Goal: Information Seeking & Learning: Learn about a topic

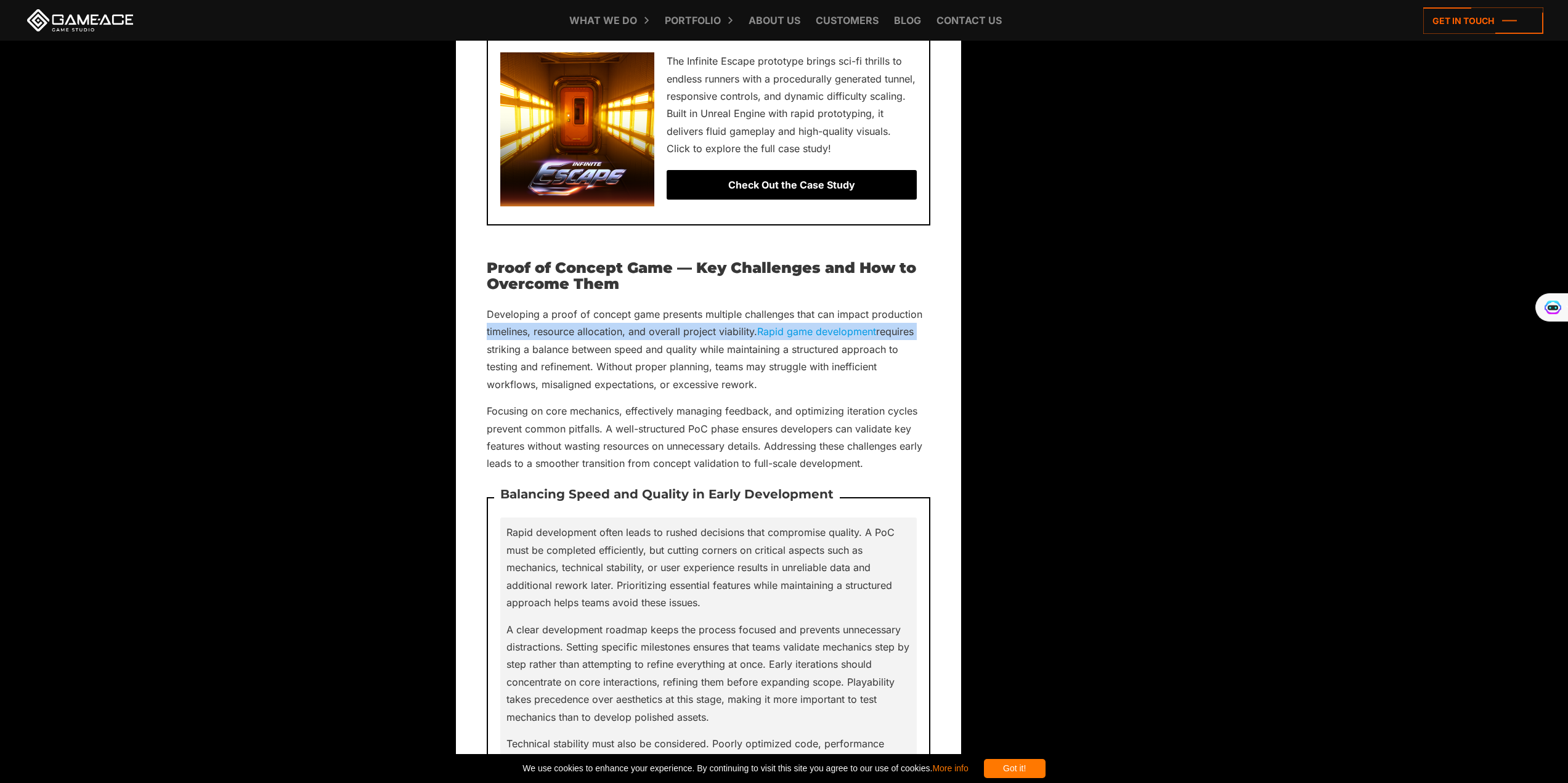
click at [1129, 339] on img at bounding box center [1132, 341] width 11 height 11
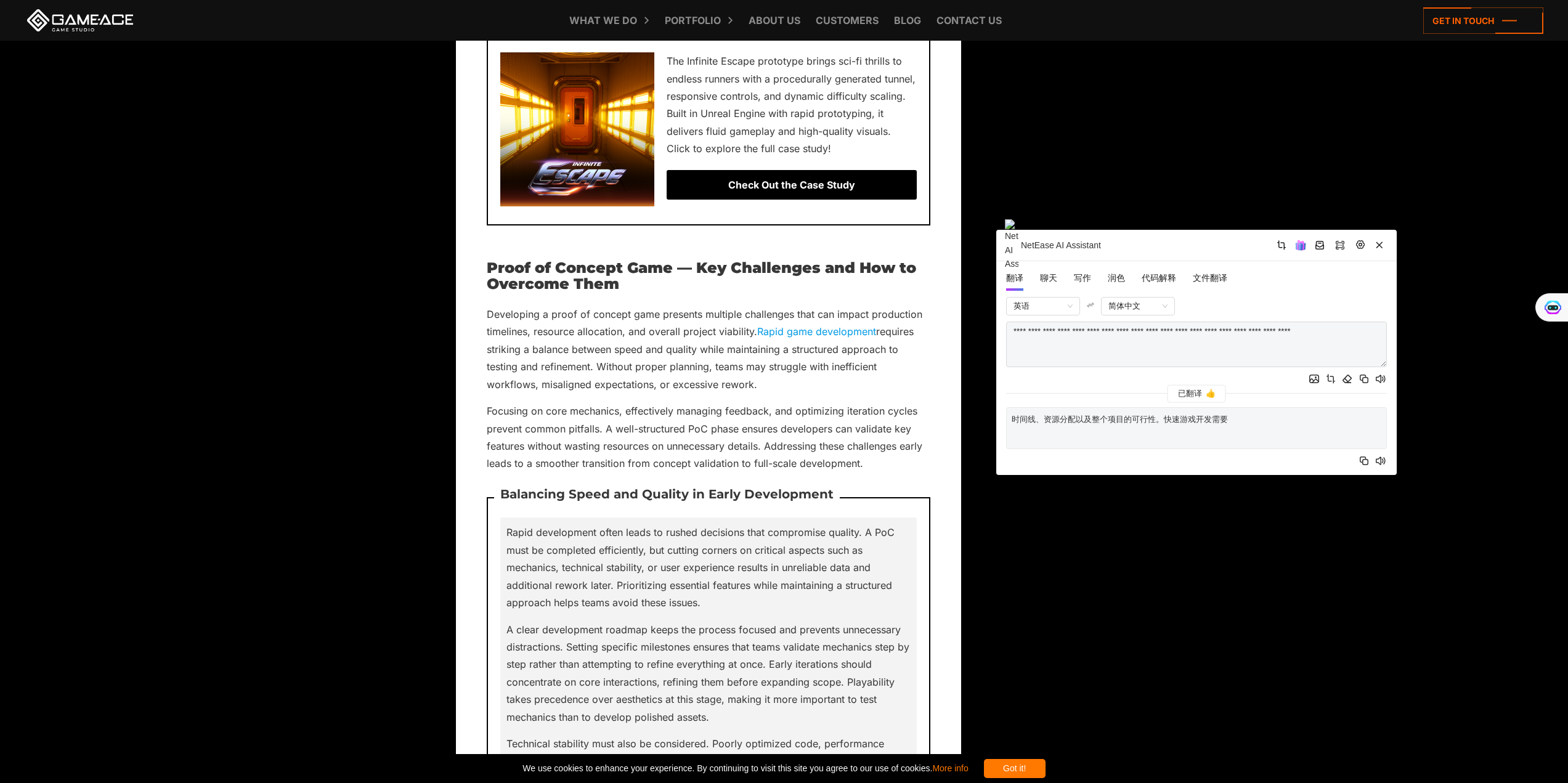
drag, startPoint x: 1193, startPoint y: 339, endPoint x: 1053, endPoint y: 204, distance: 194.5
click at [1053, 230] on div "NetEase AI Assistant" at bounding box center [1196, 245] width 401 height 32
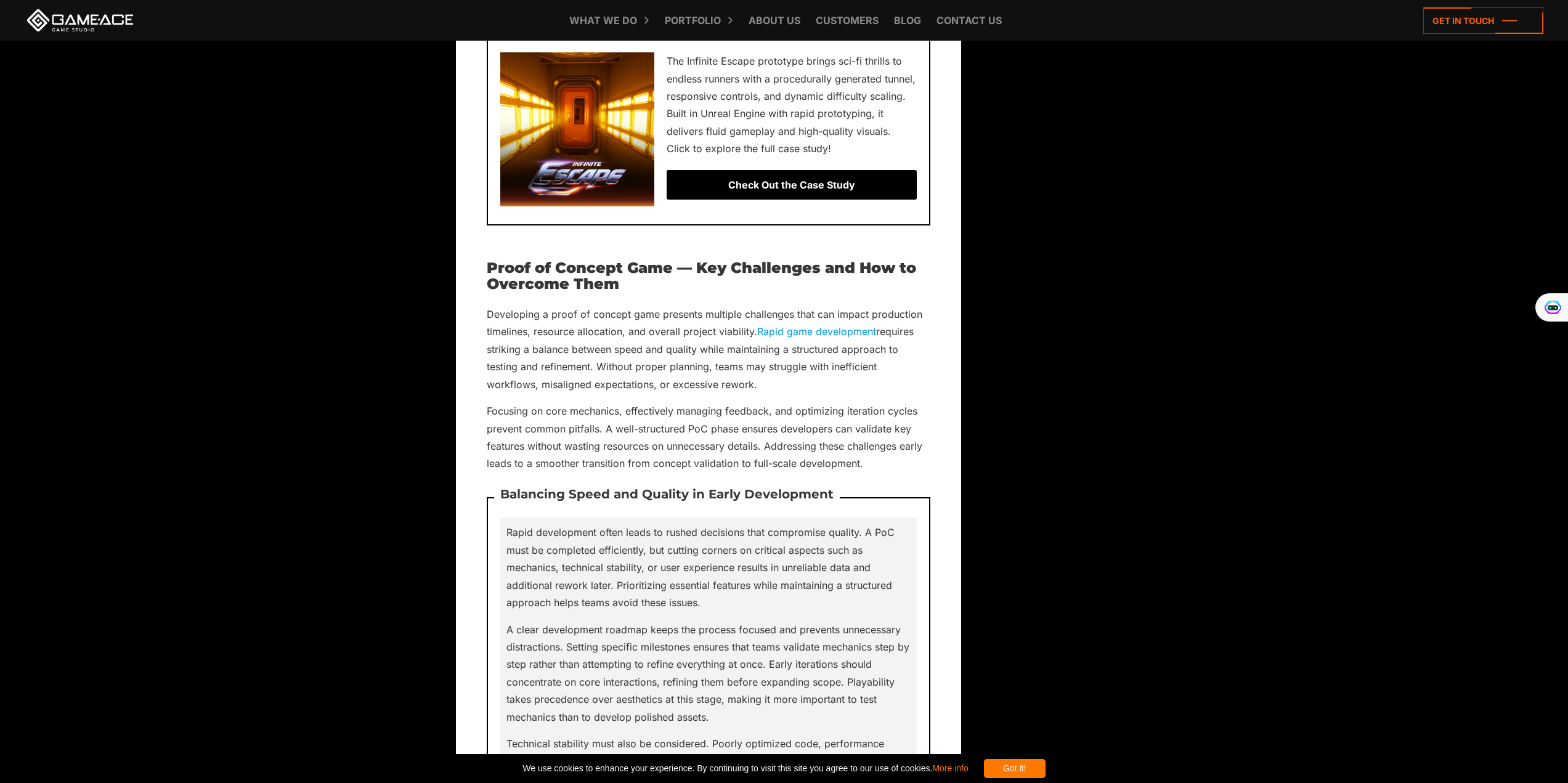
click at [624, 288] on h2 "Proof of Concept Game — Key Challenges and How to Overcome Them" at bounding box center [709, 276] width 444 height 33
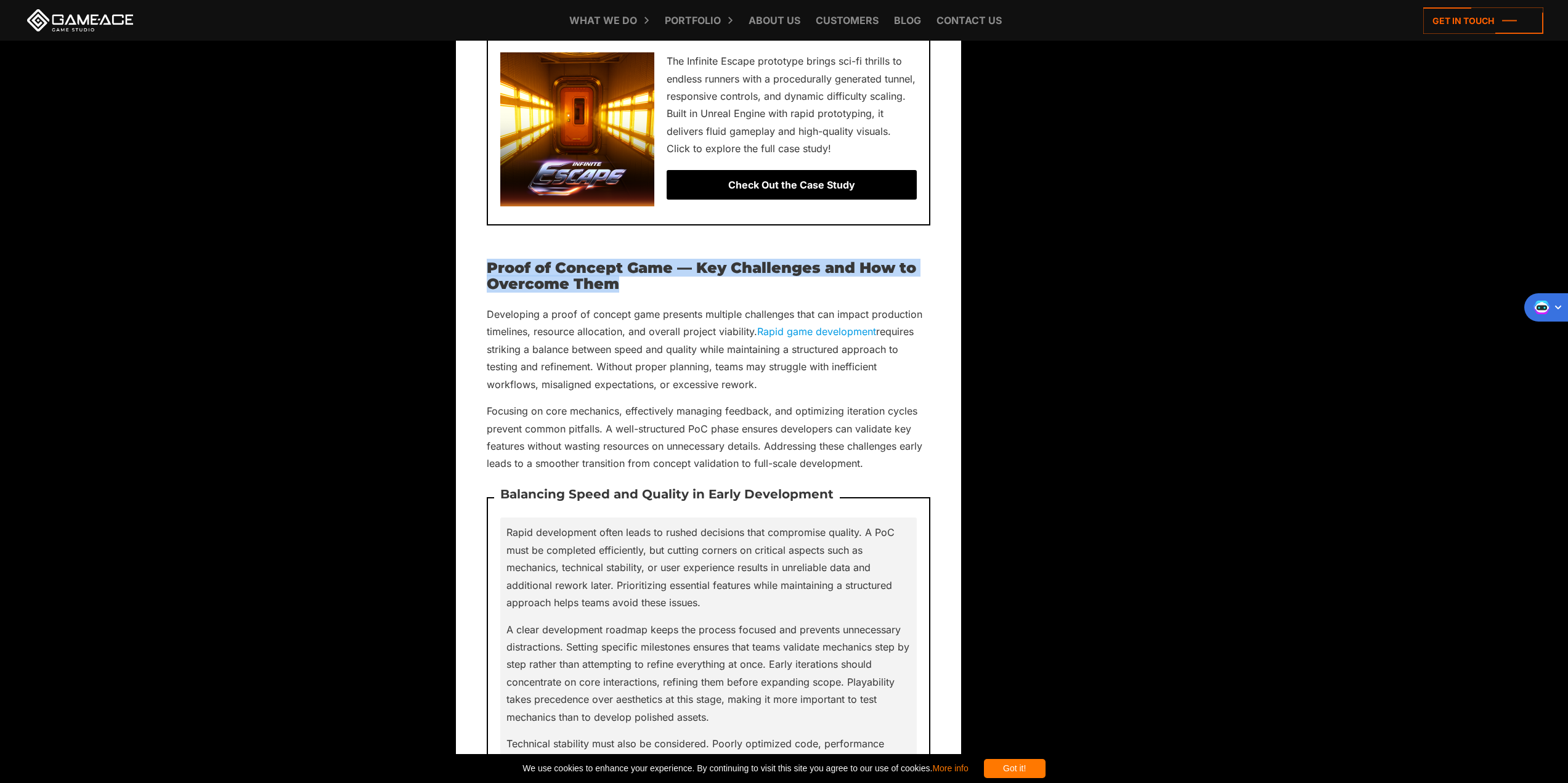
drag, startPoint x: 623, startPoint y: 282, endPoint x: 477, endPoint y: 254, distance: 148.7
click at [477, 254] on div "Proof of Concept Game: The First Step Toward a Full-Scale Game [DATE] A proof o…" at bounding box center [708, 672] width 505 height 9132
click at [493, 270] on img at bounding box center [493, 269] width 11 height 11
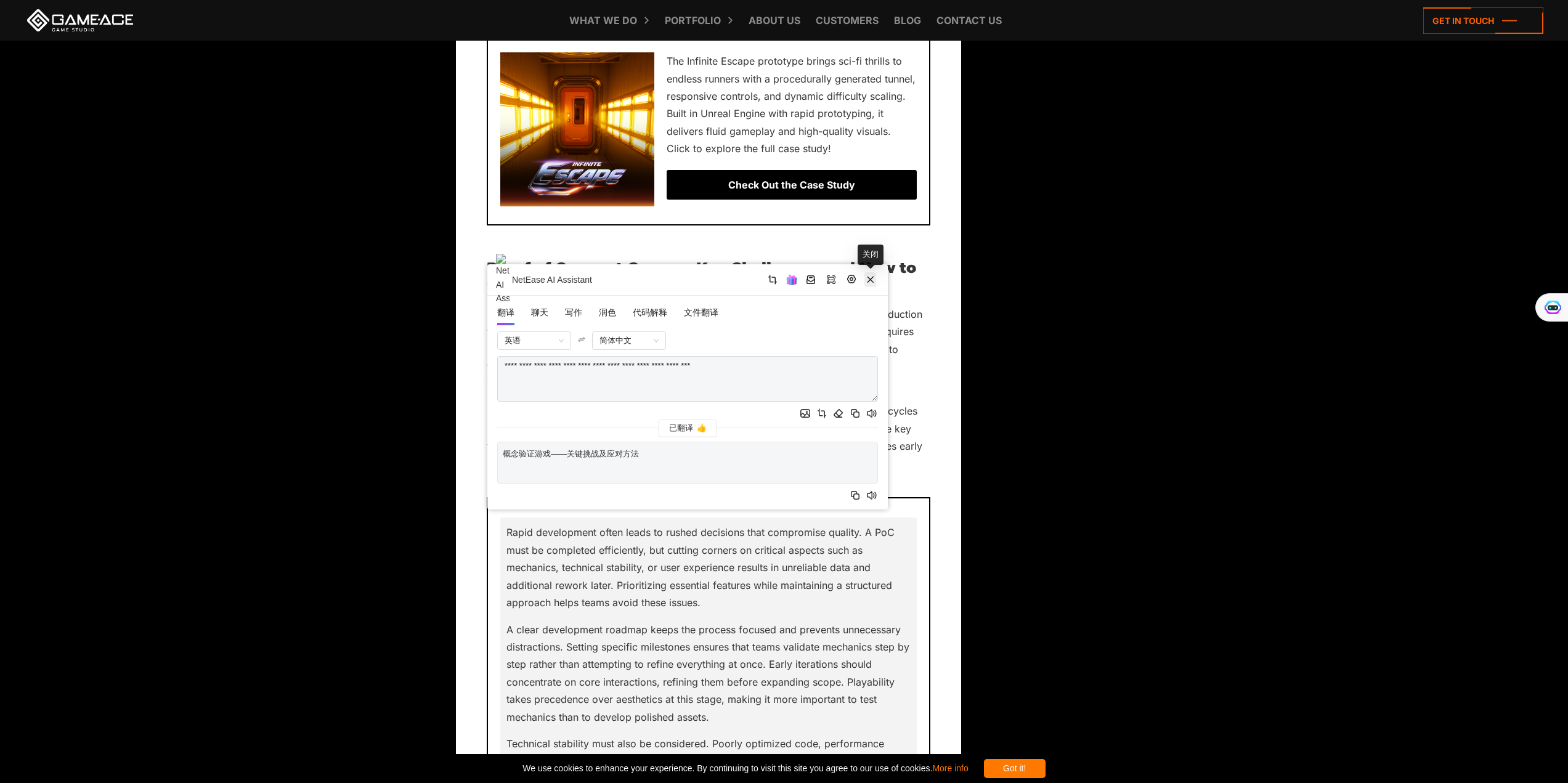
click at [871, 281] on icon "button" at bounding box center [870, 279] width 12 height 12
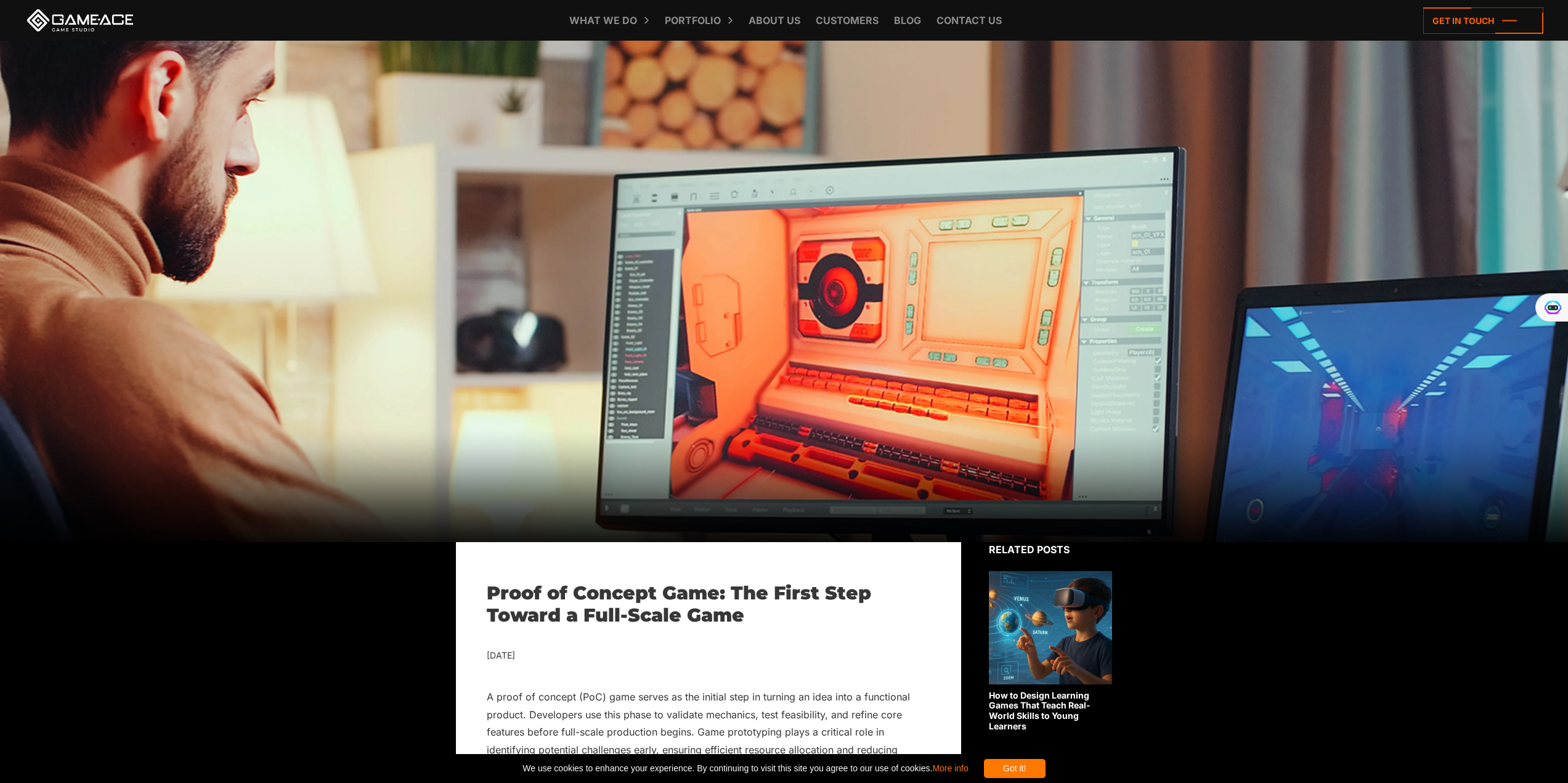
scroll to position [370, 0]
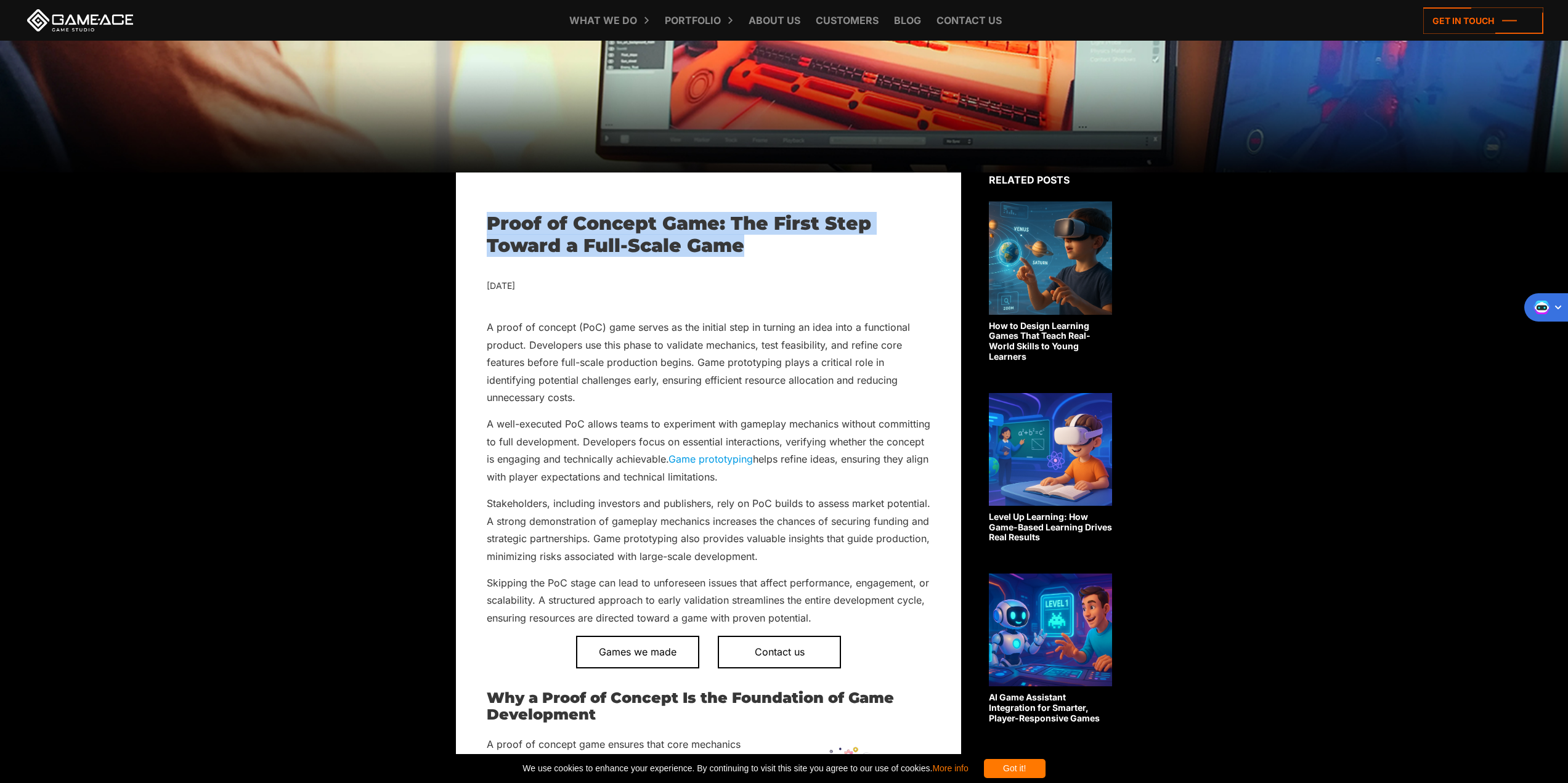
drag, startPoint x: 733, startPoint y: 250, endPoint x: 481, endPoint y: 230, distance: 252.8
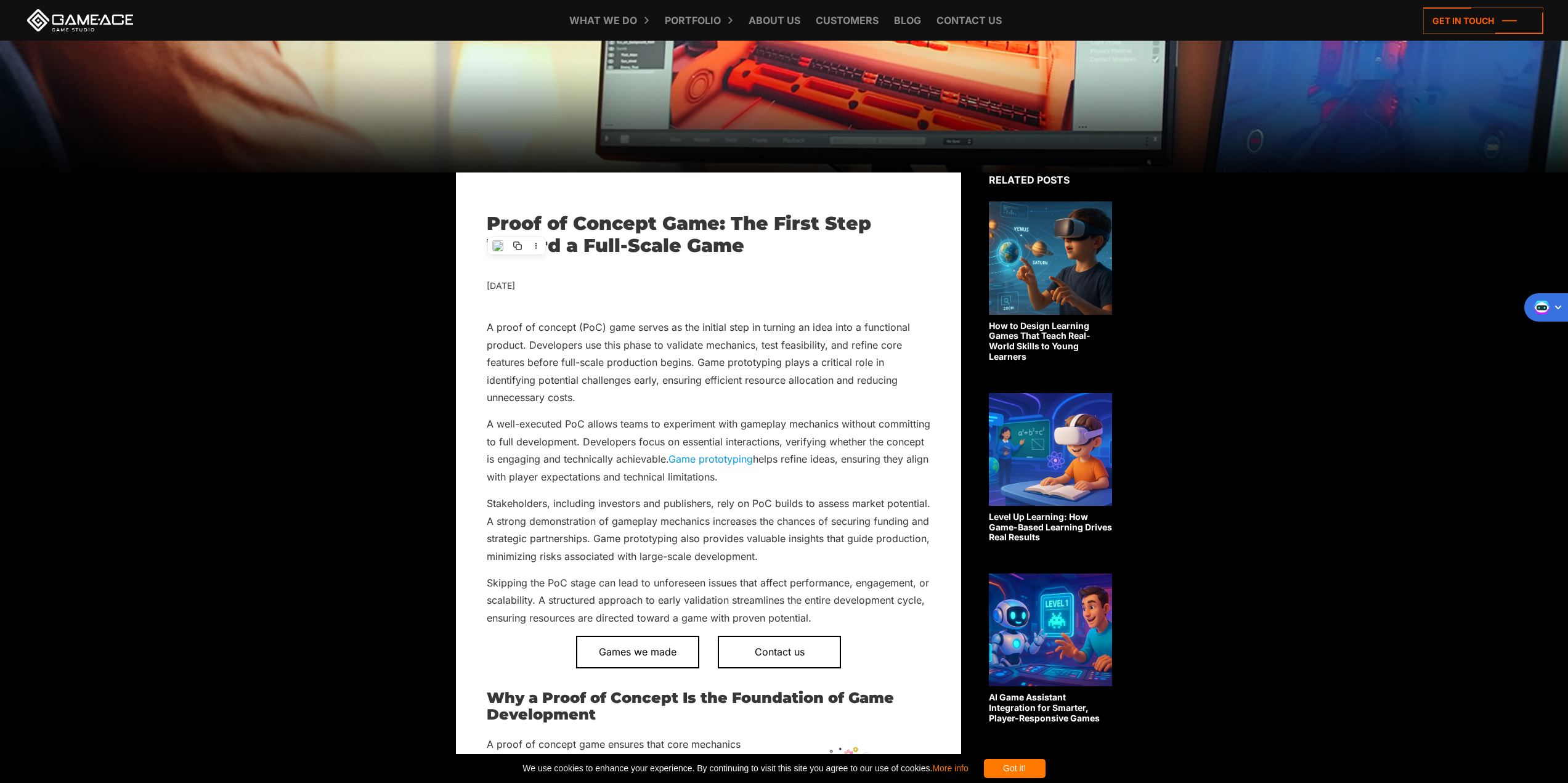
click at [539, 326] on p "A proof of concept (PoC) game serves as the initial step in turning an idea int…" at bounding box center [709, 362] width 444 height 88
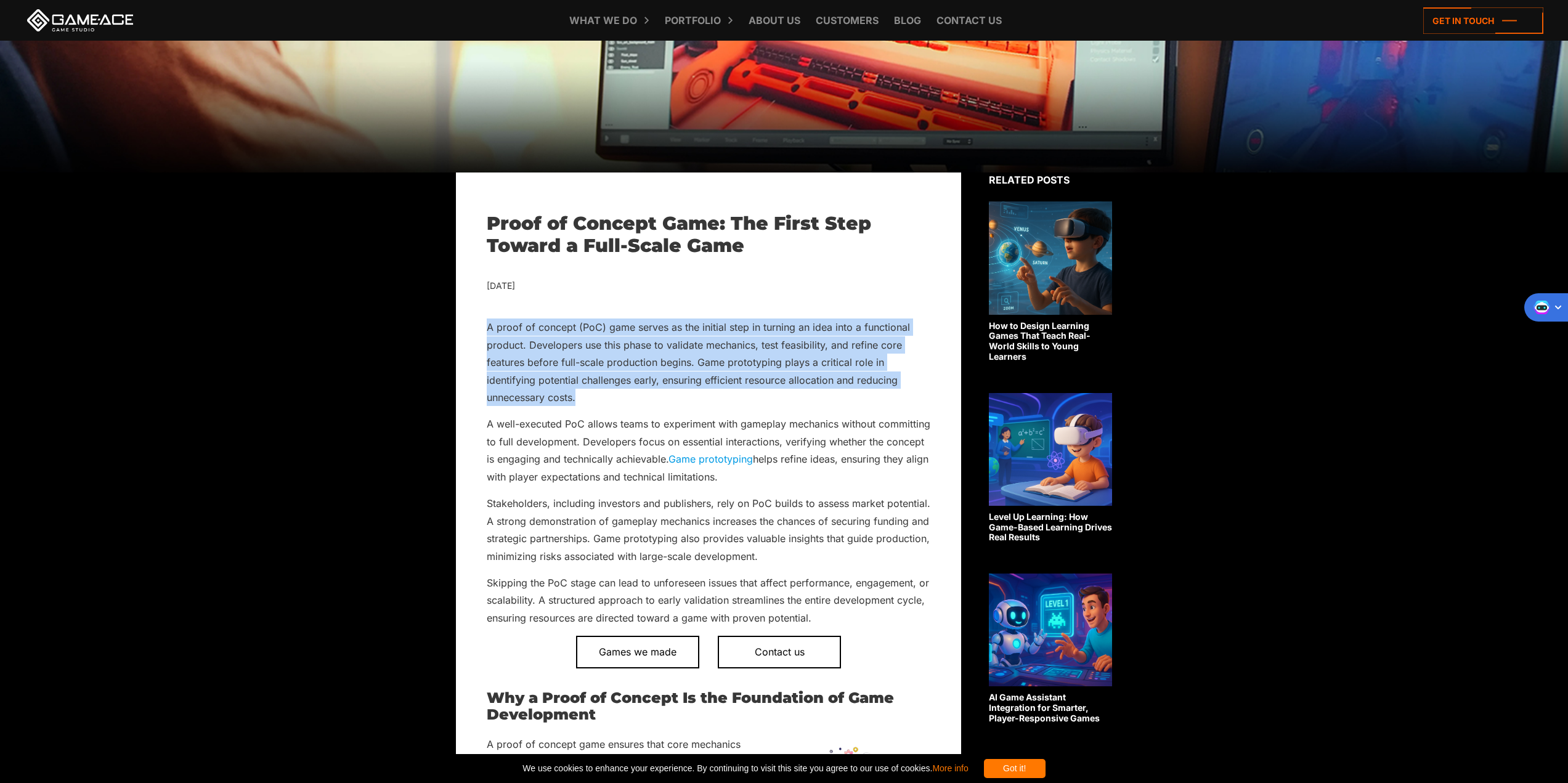
drag, startPoint x: 488, startPoint y: 322, endPoint x: 610, endPoint y: 391, distance: 140.2
click at [610, 391] on p "A proof of concept (PoC) game serves as the initial step in turning an idea int…" at bounding box center [709, 362] width 444 height 88
click at [626, 408] on img at bounding box center [626, 406] width 11 height 11
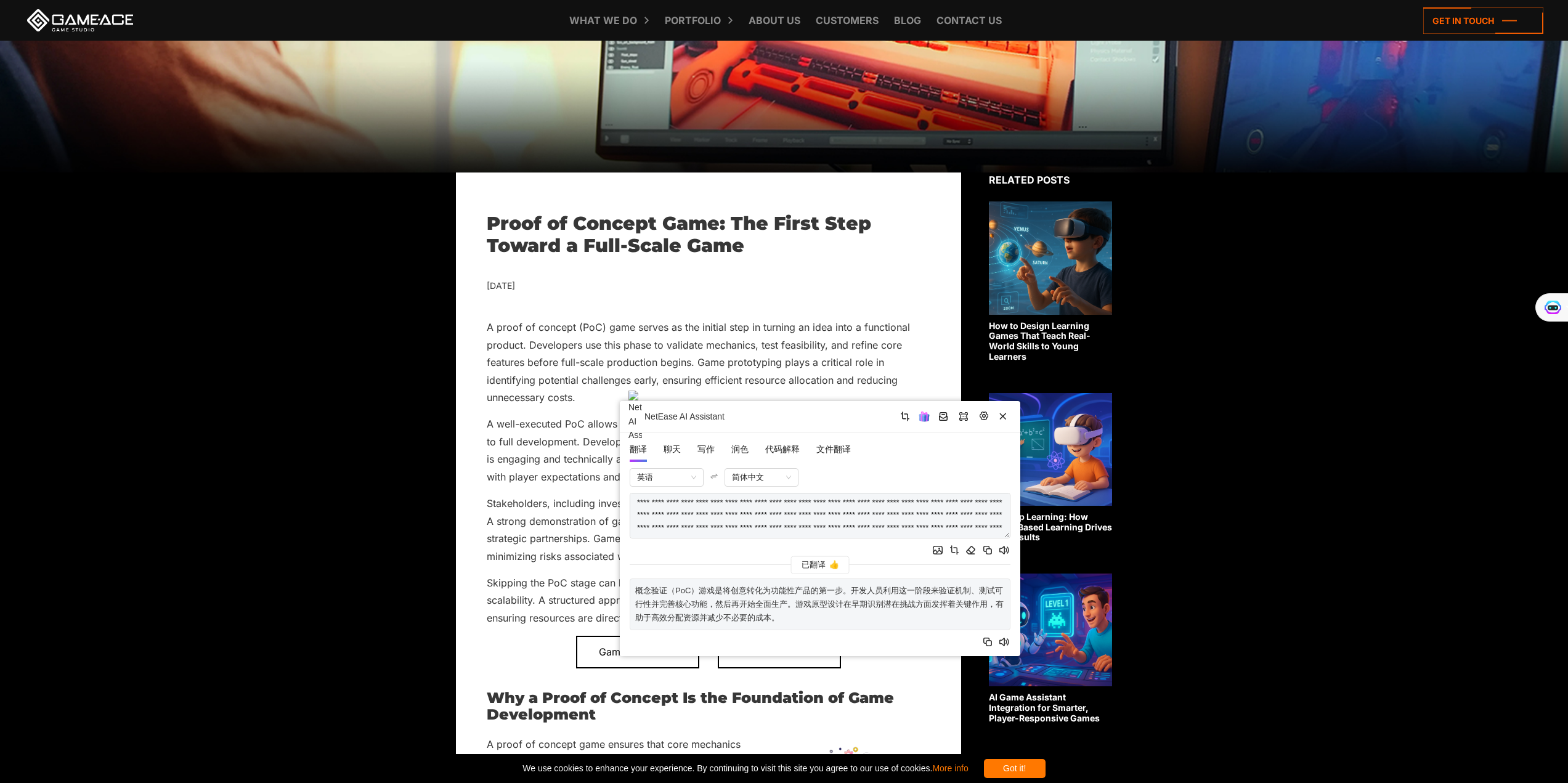
drag, startPoint x: 706, startPoint y: 593, endPoint x: 867, endPoint y: 593, distance: 161.0
click at [867, 593] on p "概念验证（PoC）游戏是将创意转化为功能性产品的第一步。开发人员利用这一阶段来验证机制、测试可行性并完善核心功能，然后再开始全面生产。游戏原型设计在早期识别潜…" at bounding box center [820, 604] width 370 height 41
drag, startPoint x: 878, startPoint y: 606, endPoint x: 910, endPoint y: 605, distance: 32.0
click at [879, 606] on p "概念验证（PoC）游戏是将创意转化为功能性产品的第一步。开发人员利用这一阶段来验证机制、测试可行性并完善核心功能，然后再开始全面生产。游戏原型设计在早期识别潜…" at bounding box center [820, 604] width 370 height 41
drag, startPoint x: 910, startPoint y: 605, endPoint x: 847, endPoint y: 591, distance: 64.5
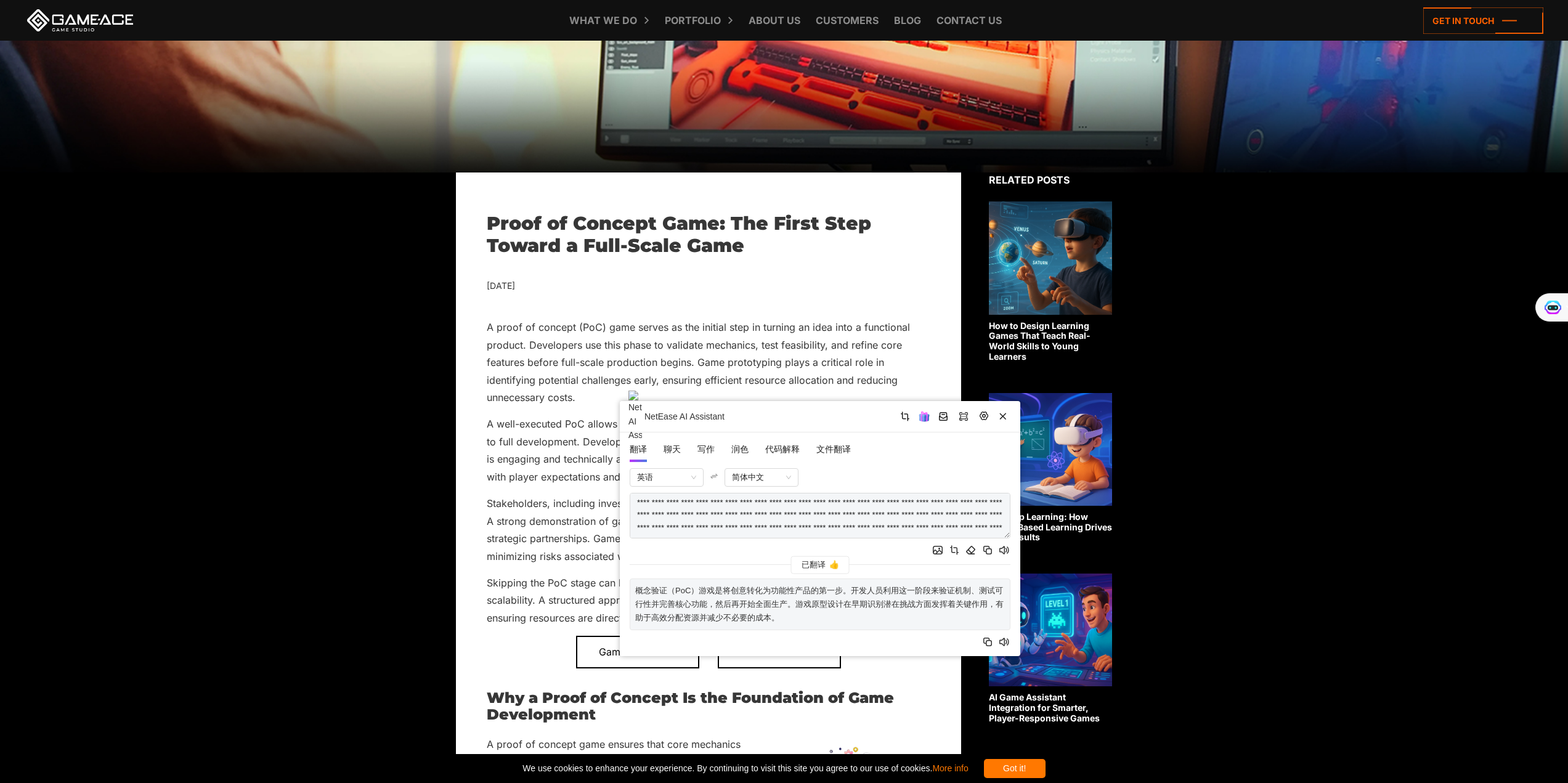
click at [847, 591] on p "概念验证（PoC）游戏是将创意转化为功能性产品的第一步。开发人员利用这一阶段来验证机制、测试可行性并完善核心功能，然后再开始全面生产。游戏原型设计在早期识别潜…" at bounding box center [820, 604] width 370 height 41
click at [853, 593] on p "概念验证（PoC）游戏是将创意转化为功能性产品的第一步。开发人员利用这一阶段来验证机制、测试可行性并完善核心功能，然后再开始全面生产。游戏原型设计在早期识别潜…" at bounding box center [820, 604] width 370 height 41
drag, startPoint x: 847, startPoint y: 590, endPoint x: 976, endPoint y: 617, distance: 131.8
click at [976, 617] on p "概念验证（PoC）游戏是将创意转化为功能性产品的第一步。开发人员利用这一阶段来验证机制、测试可行性并完善核心功能，然后再开始全面生产。游戏原型设计在早期识别潜…" at bounding box center [820, 604] width 370 height 41
click at [958, 622] on p "概念验证（PoC）游戏是将创意转化为功能性产品的第一步。开发人员利用这一阶段来验证机制、测试可行性并完善核心功能，然后再开始全面生产。游戏原型设计在早期识别潜…" at bounding box center [820, 604] width 370 height 41
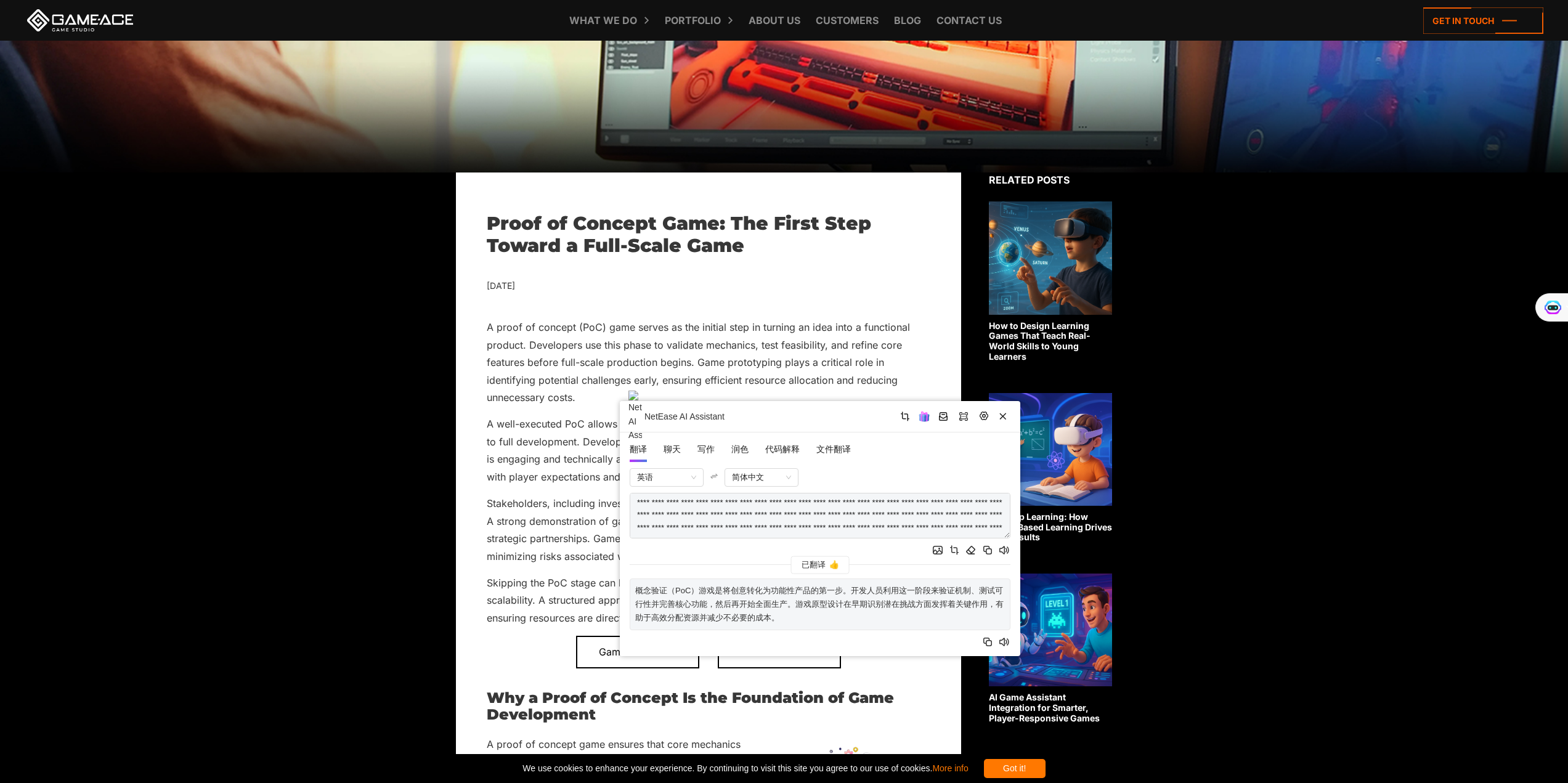
click at [922, 615] on p "概念验证（PoC）游戏是将创意转化为功能性产品的第一步。开发人员利用这一阶段来验证机制、测试可行性并完善核心功能，然后再开始全面生产。游戏原型设计在早期识别潜…" at bounding box center [820, 604] width 370 height 41
drag, startPoint x: 904, startPoint y: 619, endPoint x: 887, endPoint y: 607, distance: 20.8
click at [902, 618] on p "概念验证（PoC）游戏是将创意转化为功能性产品的第一步。开发人员利用这一阶段来验证机制、测试可行性并完善核心功能，然后再开始全面生产。游戏原型设计在早期识别潜…" at bounding box center [820, 604] width 370 height 41
drag, startPoint x: 858, startPoint y: 591, endPoint x: 958, endPoint y: 602, distance: 100.6
click at [958, 602] on p "概念验证（PoC）游戏是将创意转化为功能性产品的第一步。开发人员利用这一阶段来验证机制、测试可行性并完善核心功能，然后再开始全面生产。游戏原型设计在早期识别潜…" at bounding box center [820, 604] width 370 height 41
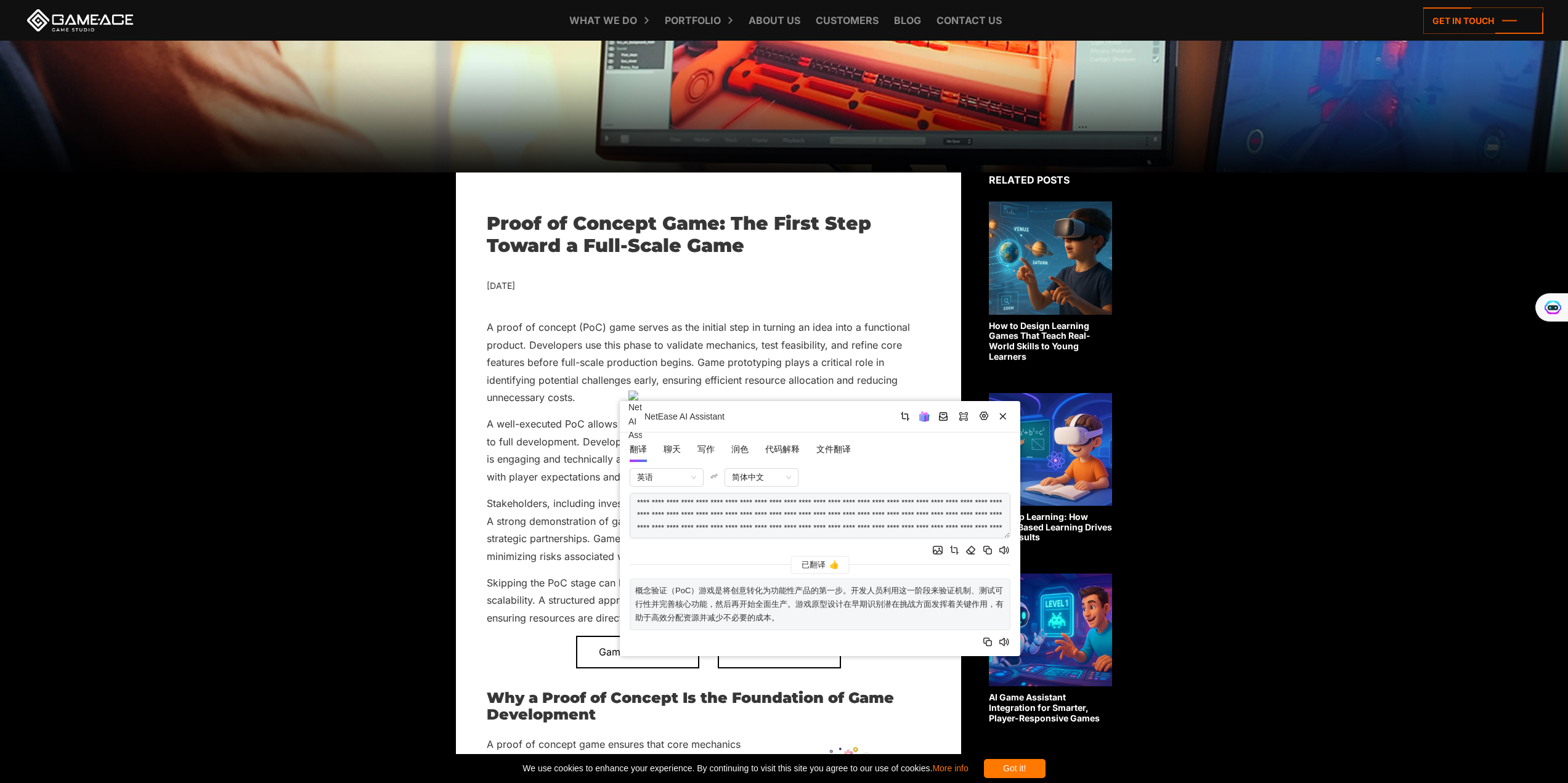
click at [951, 617] on p "概念验证（PoC）游戏是将创意转化为功能性产品的第一步。开发人员利用这一阶段来验证机制、测试可行性并完善核心功能，然后再开始全面生产。游戏原型设计在早期识别潜…" at bounding box center [820, 604] width 370 height 41
drag, startPoint x: 819, startPoint y: 606, endPoint x: 736, endPoint y: 588, distance: 84.9
click at [736, 588] on p "概念验证（PoC）游戏是将创意转化为功能性产品的第一步。开发人员利用这一阶段来验证机制、测试可行性并完善核心功能，然后再开始全面生产。游戏原型设计在早期识别潜…" at bounding box center [820, 604] width 370 height 41
click at [773, 611] on p "概念验证（PoC）游戏是将创意转化为功能性产品的第一步。开发人员利用这一阶段来验证机制、测试可行性并完善核心功能，然后再开始全面生产。游戏原型设计在早期识别潜…" at bounding box center [820, 604] width 370 height 41
drag, startPoint x: 785, startPoint y: 616, endPoint x: 773, endPoint y: 582, distance: 36.1
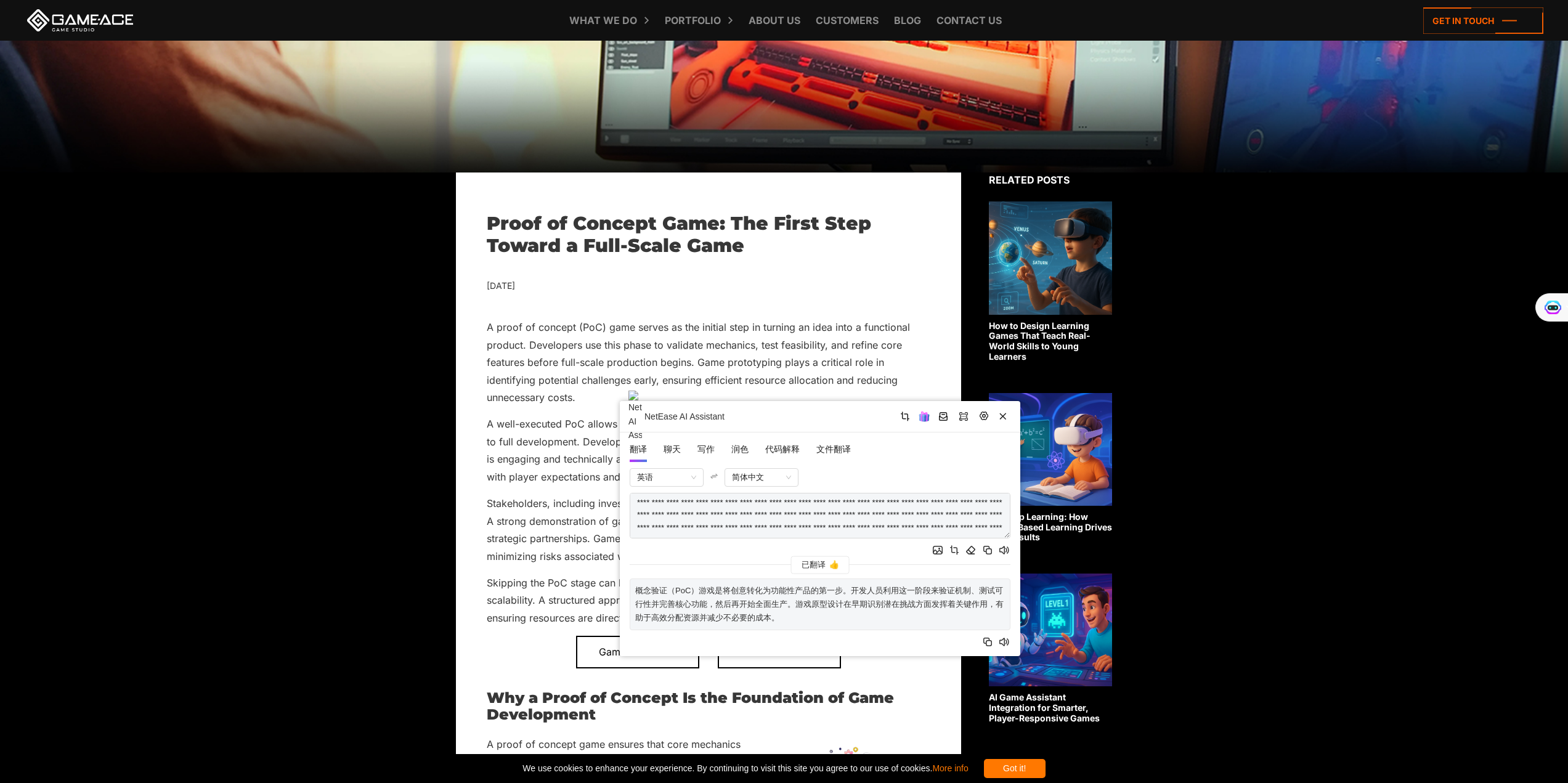
click at [773, 582] on div "概念验证（PoC）游戏是将创意转化为功能性产品的第一步。开发人员利用这一阶段来验证机制、测试可行性并完善核心功能，然后再开始全面生产。游戏原型设计在早期识别潜…" at bounding box center [820, 604] width 381 height 52
click at [799, 603] on p "概念验证（PoC）游戏是将创意转化为功能性产品的第一步。开发人员利用这一阶段来验证机制、测试可行性并完善核心功能，然后再开始全面生产。游戏原型设计在早期识别潜…" at bounding box center [820, 604] width 370 height 41
click at [1004, 413] on icon "button" at bounding box center [1003, 416] width 10 height 10
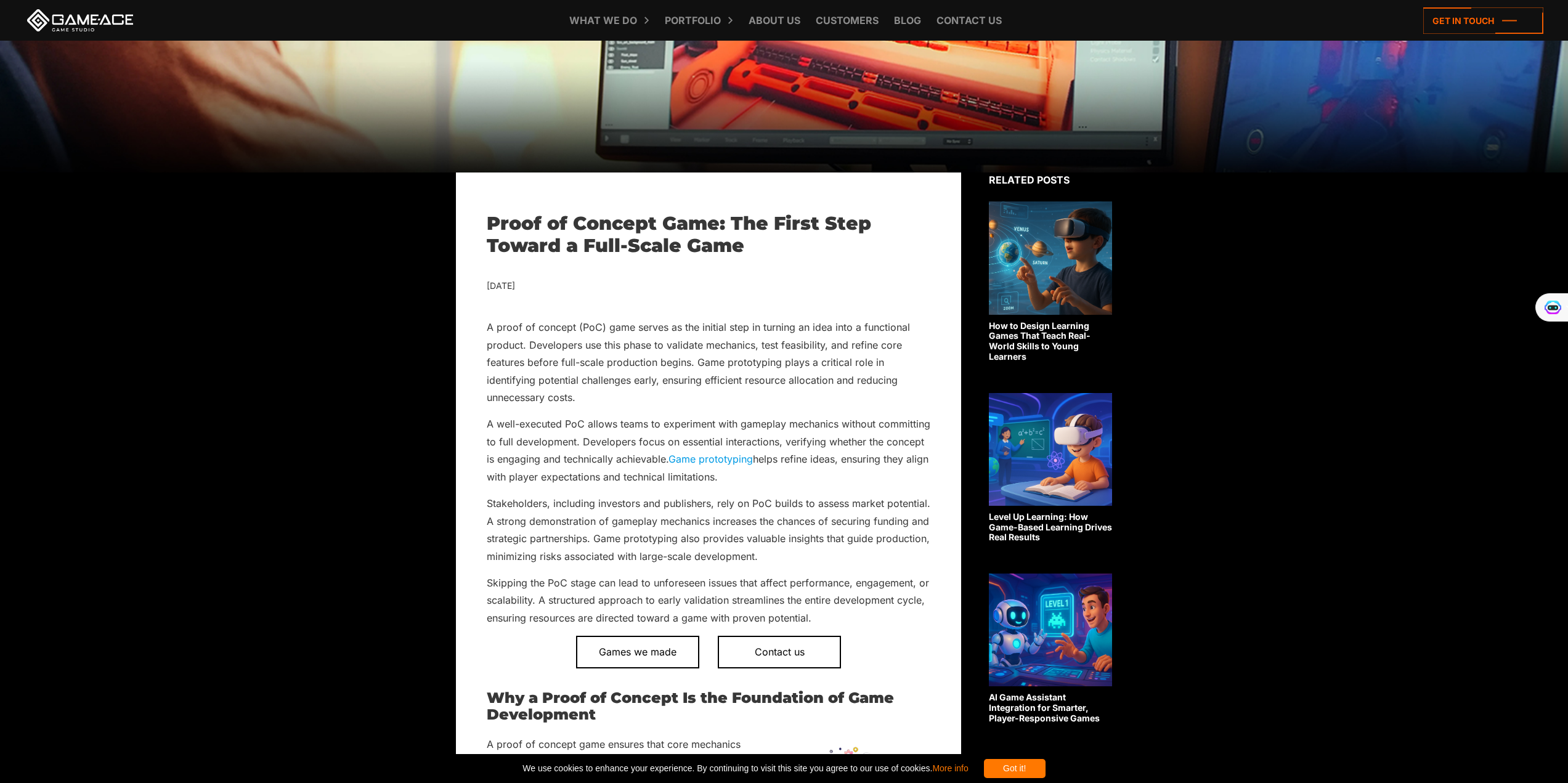
click at [553, 423] on p "A well-executed PoC allows teams to experiment with gameplay mechanics without …" at bounding box center [709, 450] width 444 height 70
drag, startPoint x: 487, startPoint y: 423, endPoint x: 757, endPoint y: 480, distance: 276.0
click at [757, 480] on p "A well-executed PoC allows teams to experiment with gameplay mechanics without …" at bounding box center [709, 450] width 444 height 70
click at [769, 498] on img at bounding box center [773, 495] width 11 height 11
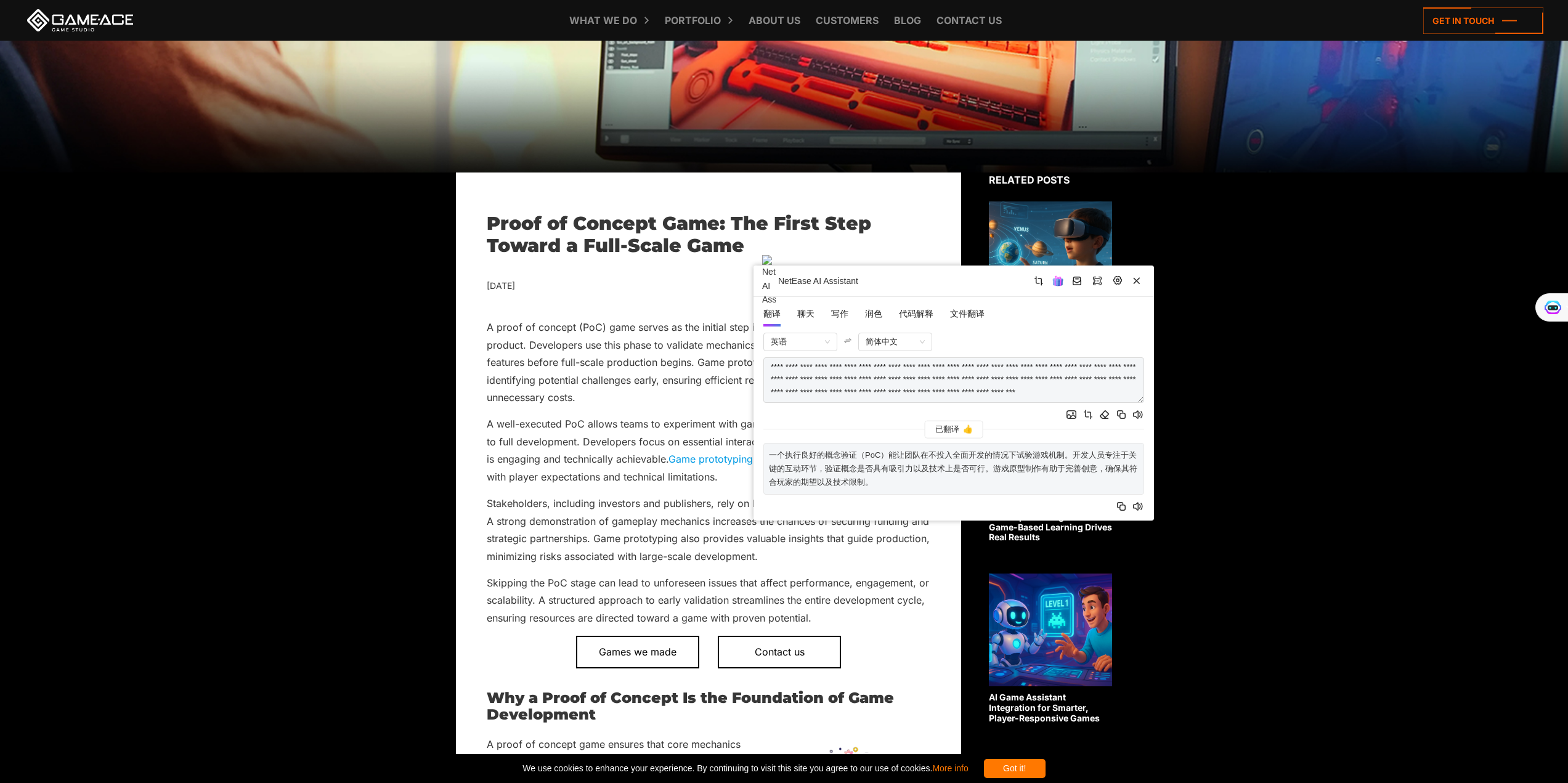
drag, startPoint x: 861, startPoint y: 498, endPoint x: 847, endPoint y: 266, distance: 232.4
click at [847, 266] on div "NetEase AI Assistant" at bounding box center [953, 281] width 401 height 32
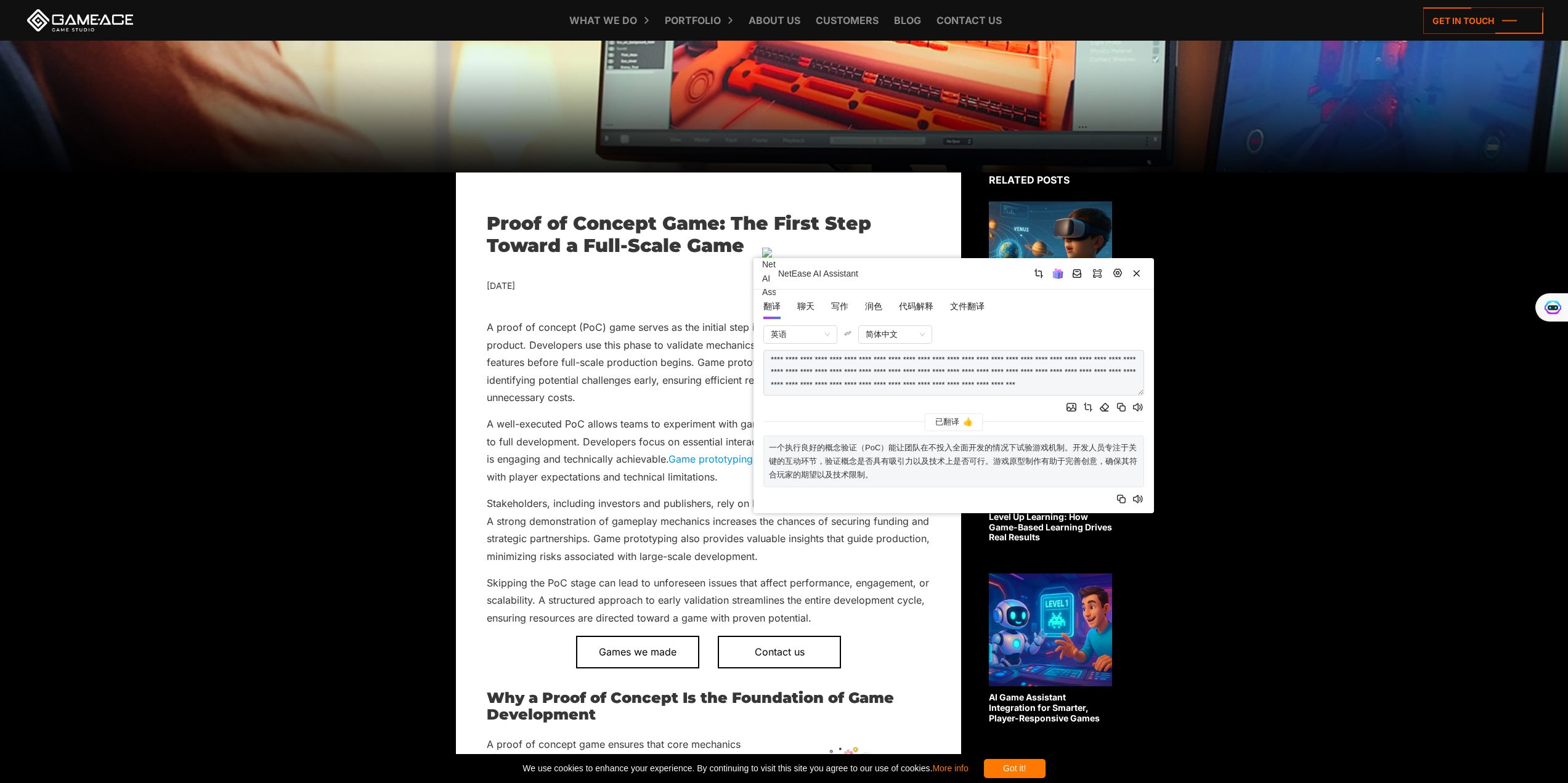
click at [970, 481] on p "一个执行良好的概念验证（PoC）能让团队在不投入全面开发的情况下试验游戏机制。开发人员专注于关键的互动环节，验证概念是否具有吸引力以及技术上是否可行。游戏原型…" at bounding box center [953, 461] width 370 height 41
click at [889, 475] on p "一个执行良好的概念验证（PoC）能让团队在不投入全面开发的情况下试验游戏机制。开发人员专注于关键的互动环节，验证概念是否具有吸引力以及技术上是否可行。游戏原型…" at bounding box center [953, 461] width 370 height 41
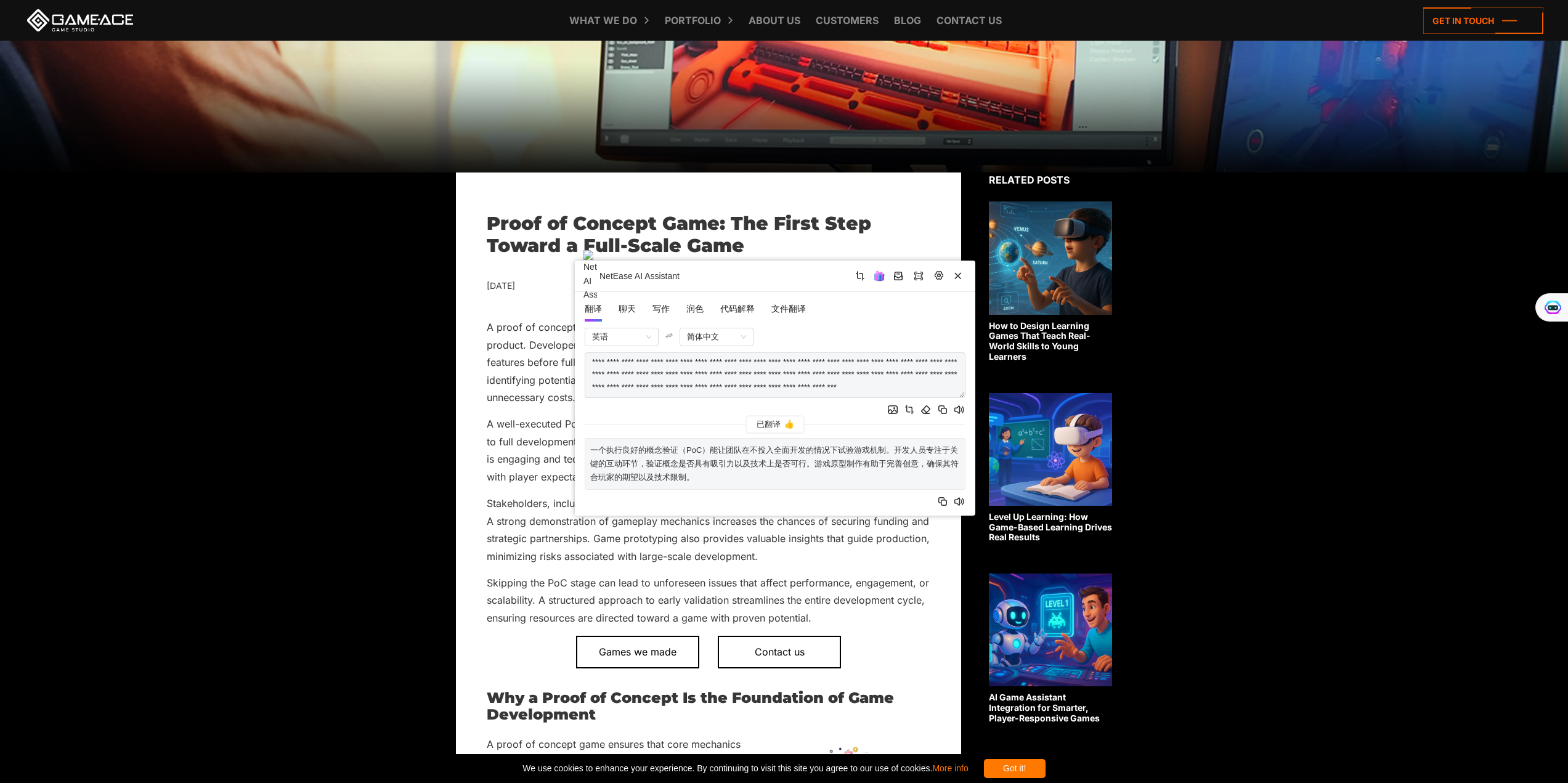
drag, startPoint x: 958, startPoint y: 270, endPoint x: 724, endPoint y: 281, distance: 234.3
click at [724, 281] on div "NetEase AI Assistant" at bounding box center [775, 276] width 401 height 32
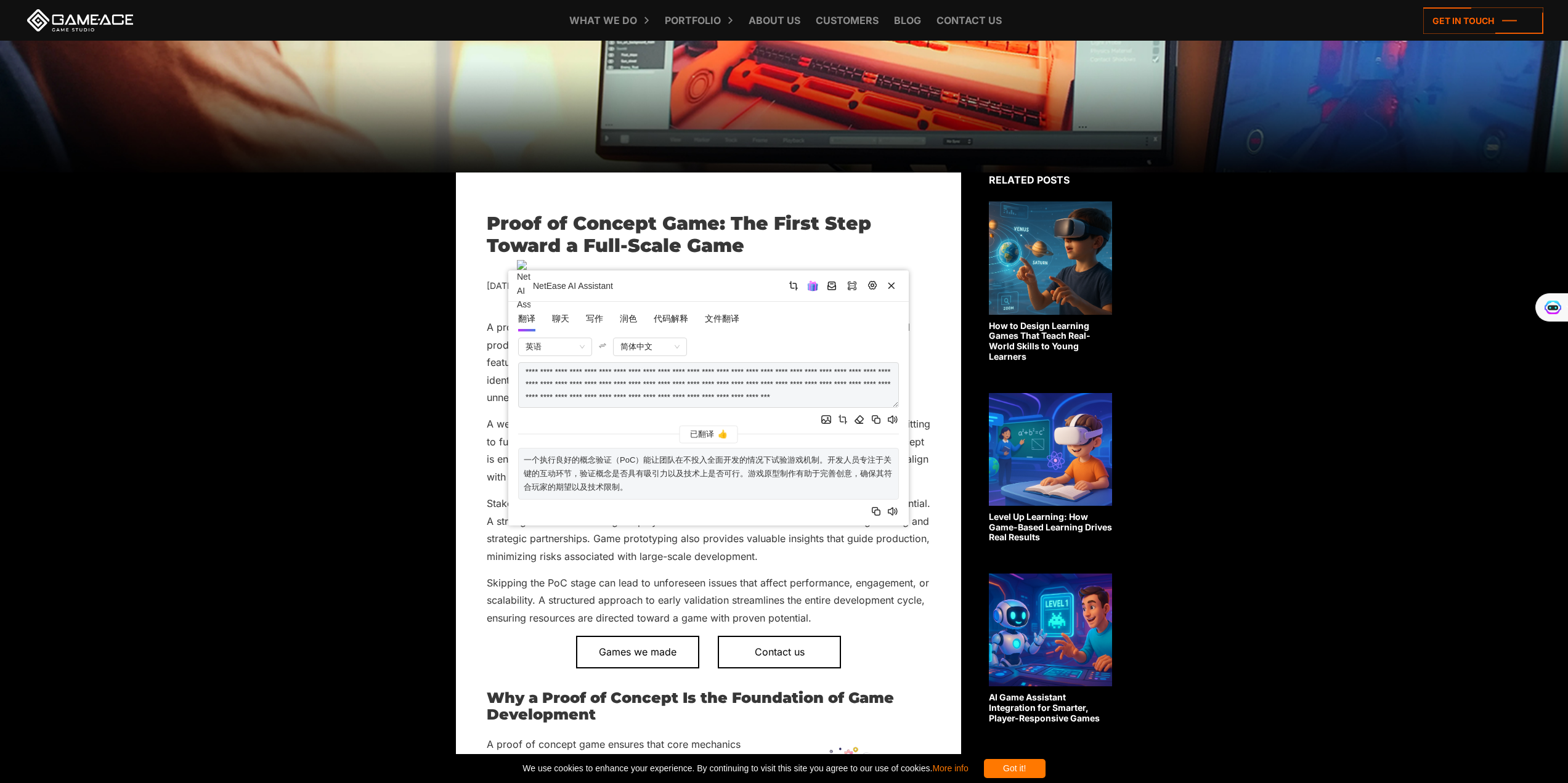
drag, startPoint x: 724, startPoint y: 276, endPoint x: 639, endPoint y: 282, distance: 85.2
click at [639, 282] on div "NetEase AI Assistant" at bounding box center [708, 286] width 401 height 32
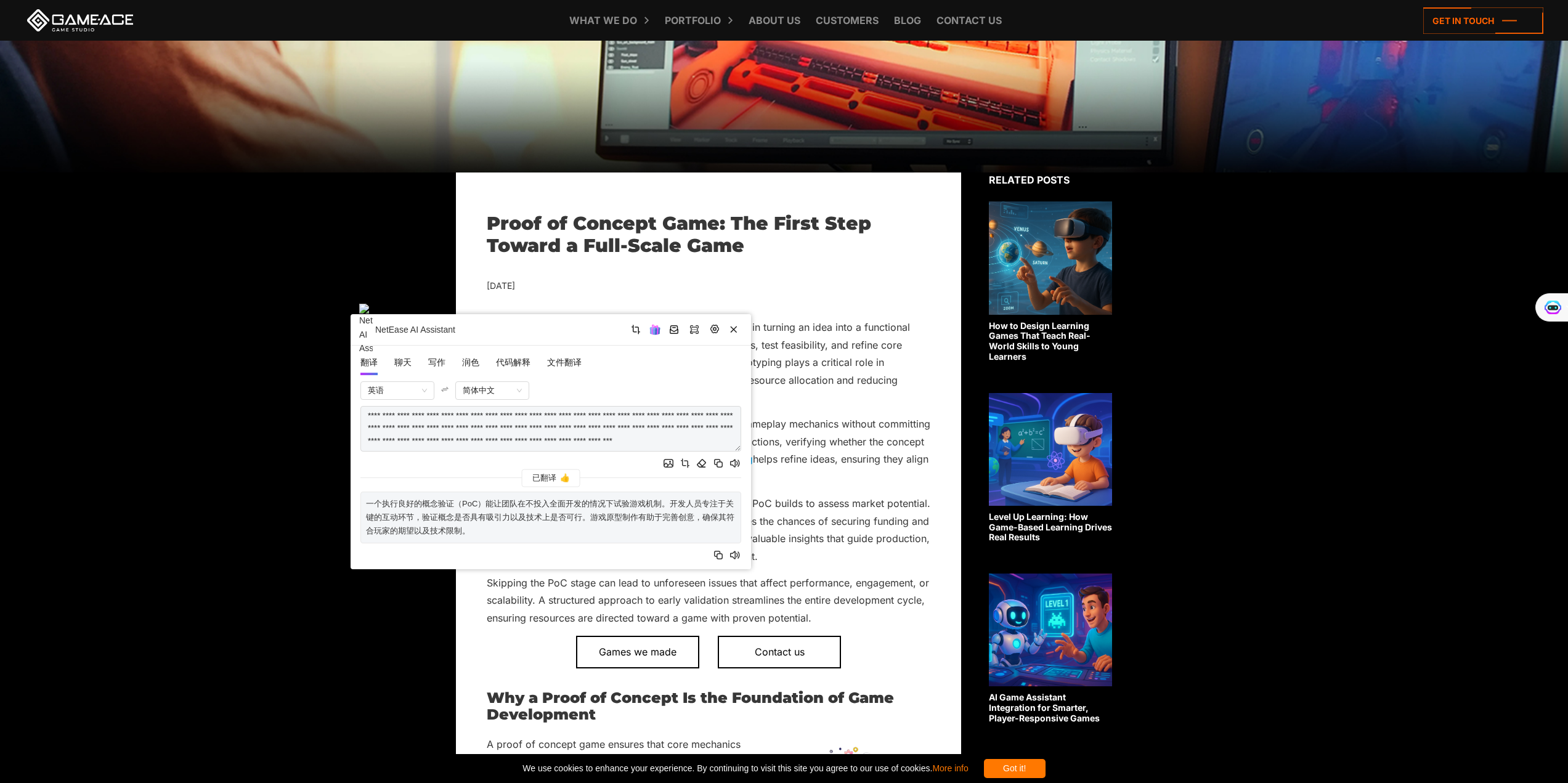
drag, startPoint x: 639, startPoint y: 282, endPoint x: 555, endPoint y: 322, distance: 93.0
click at [555, 322] on div "NetEase AI Assistant" at bounding box center [551, 330] width 401 height 32
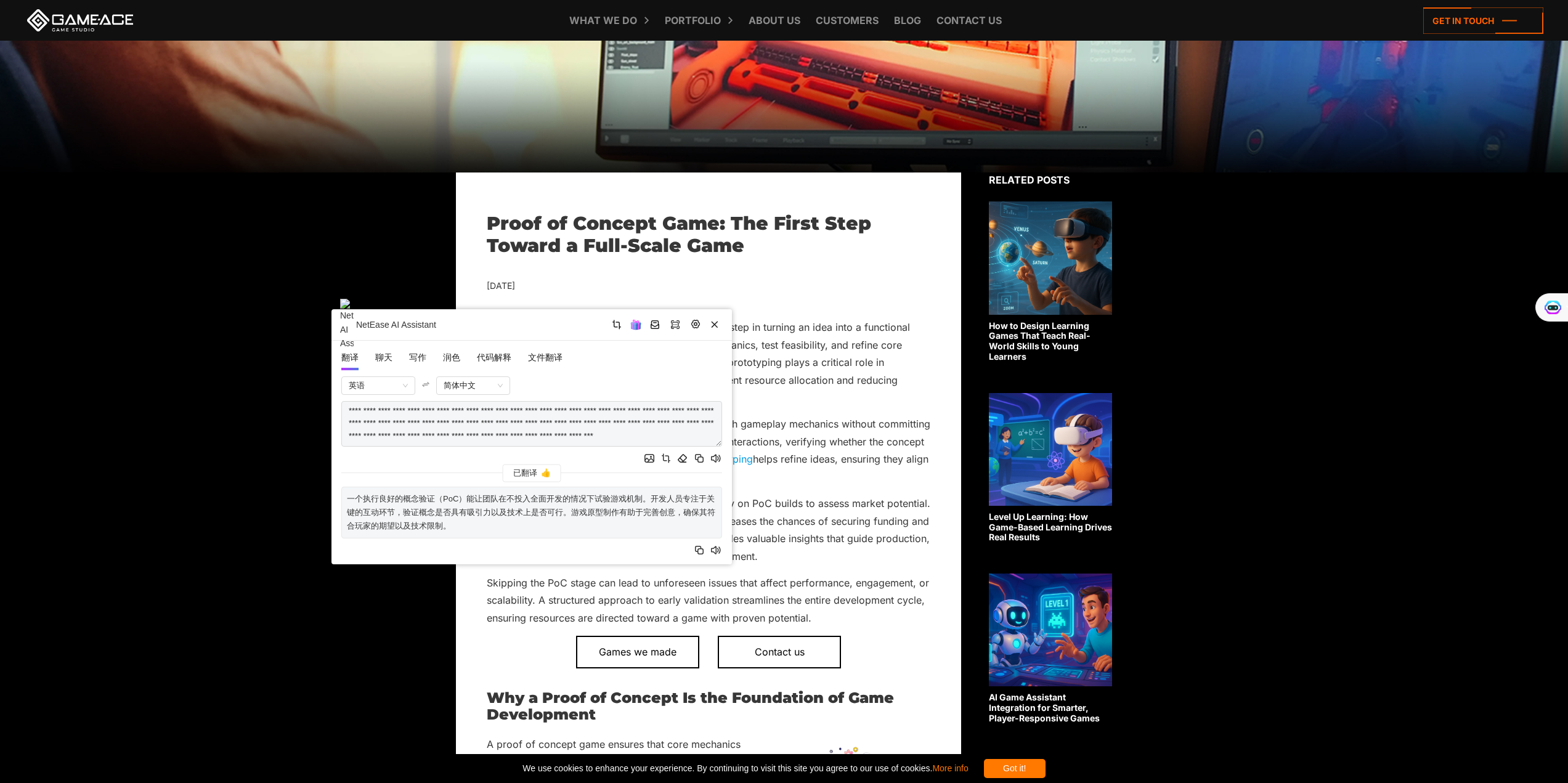
drag, startPoint x: 555, startPoint y: 322, endPoint x: 536, endPoint y: 317, distance: 19.6
click at [536, 317] on div "NetEase AI Assistant" at bounding box center [531, 325] width 401 height 32
click at [536, 316] on div "NetEase AI Assistant" at bounding box center [531, 324] width 401 height 32
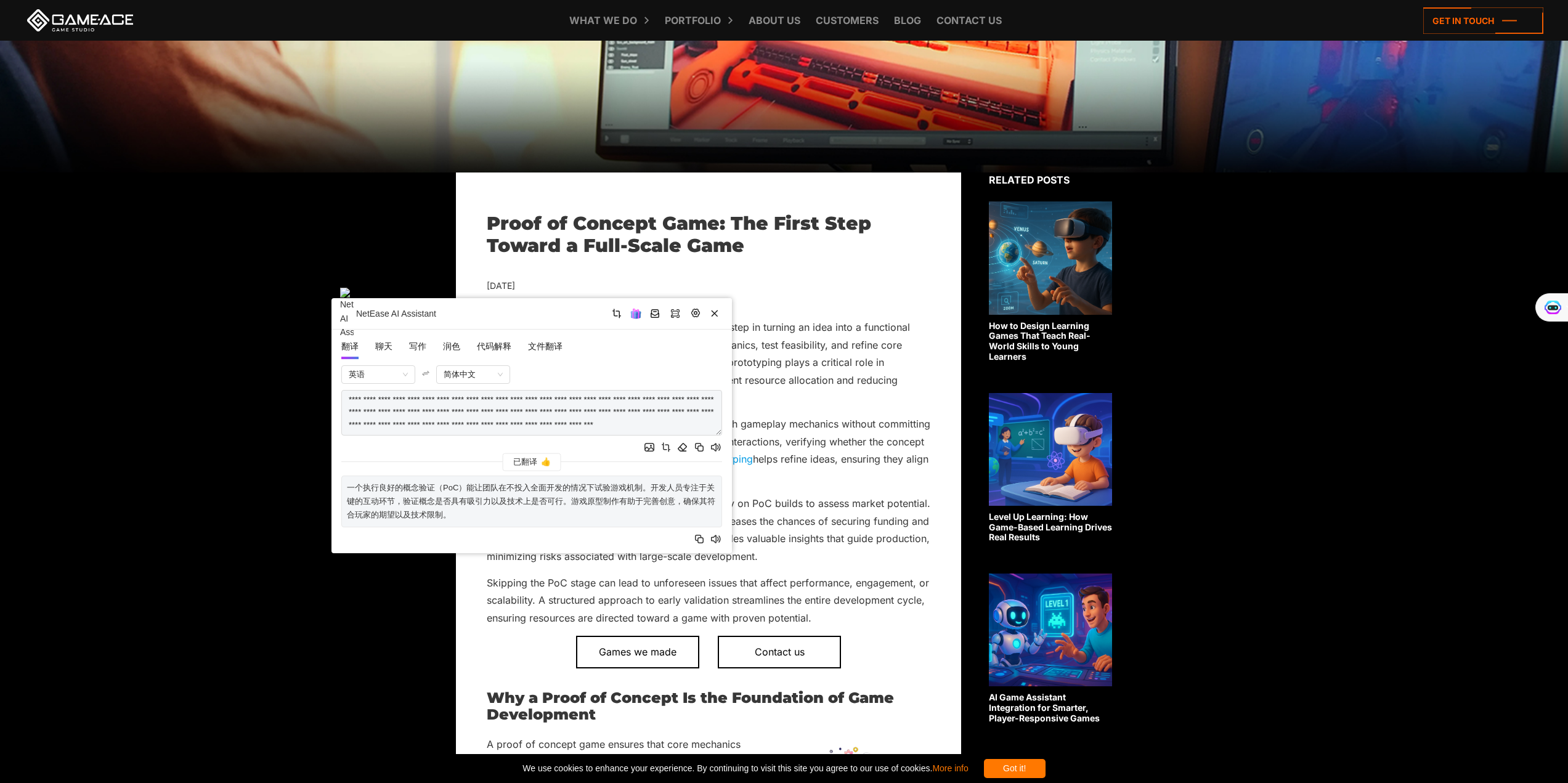
drag, startPoint x: 539, startPoint y: 319, endPoint x: 541, endPoint y: 301, distance: 18.1
click at [541, 301] on div "NetEase AI Assistant" at bounding box center [531, 313] width 401 height 32
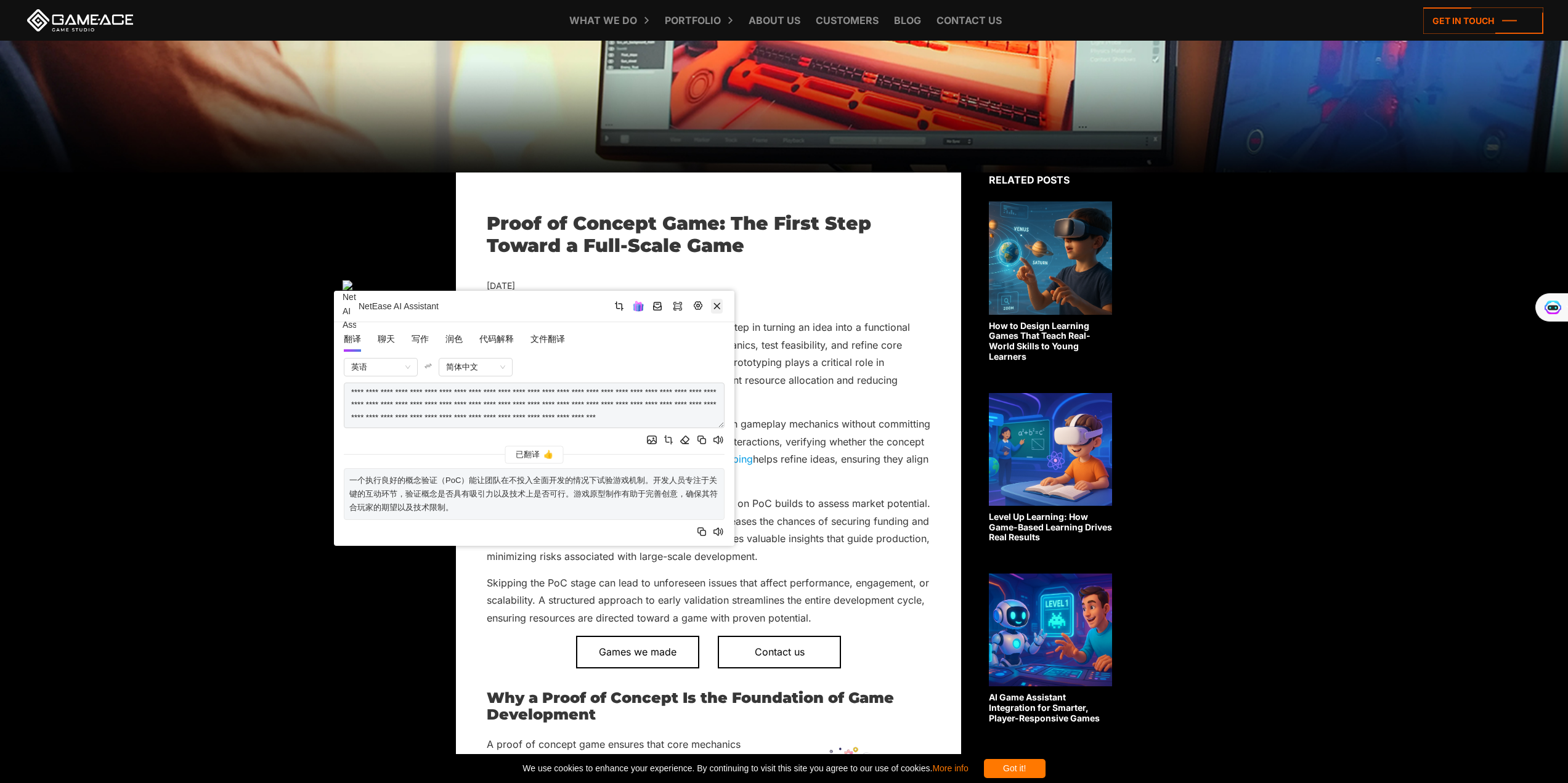
click at [719, 300] on button "button" at bounding box center [717, 306] width 12 height 15
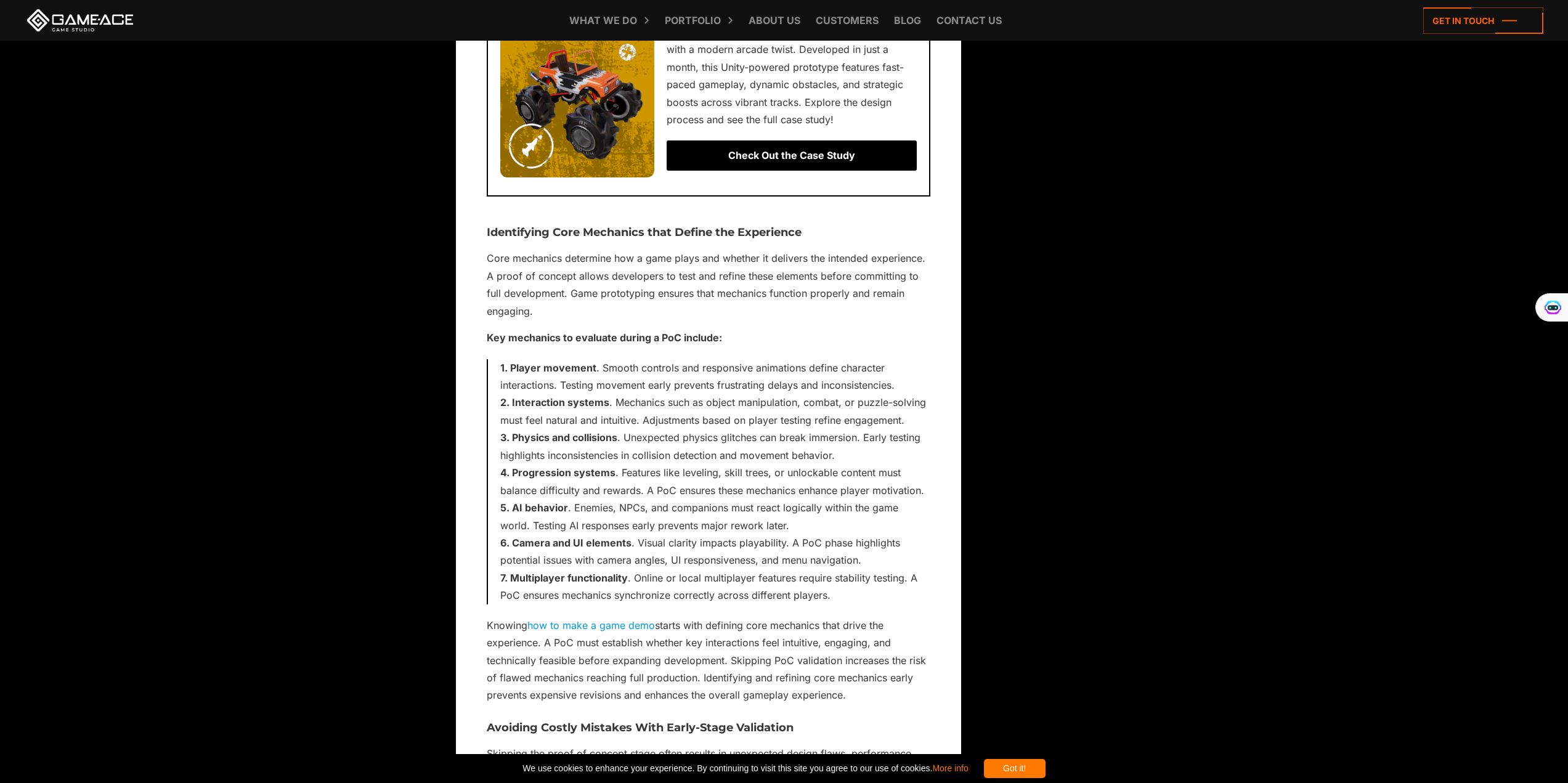
scroll to position [1171, 0]
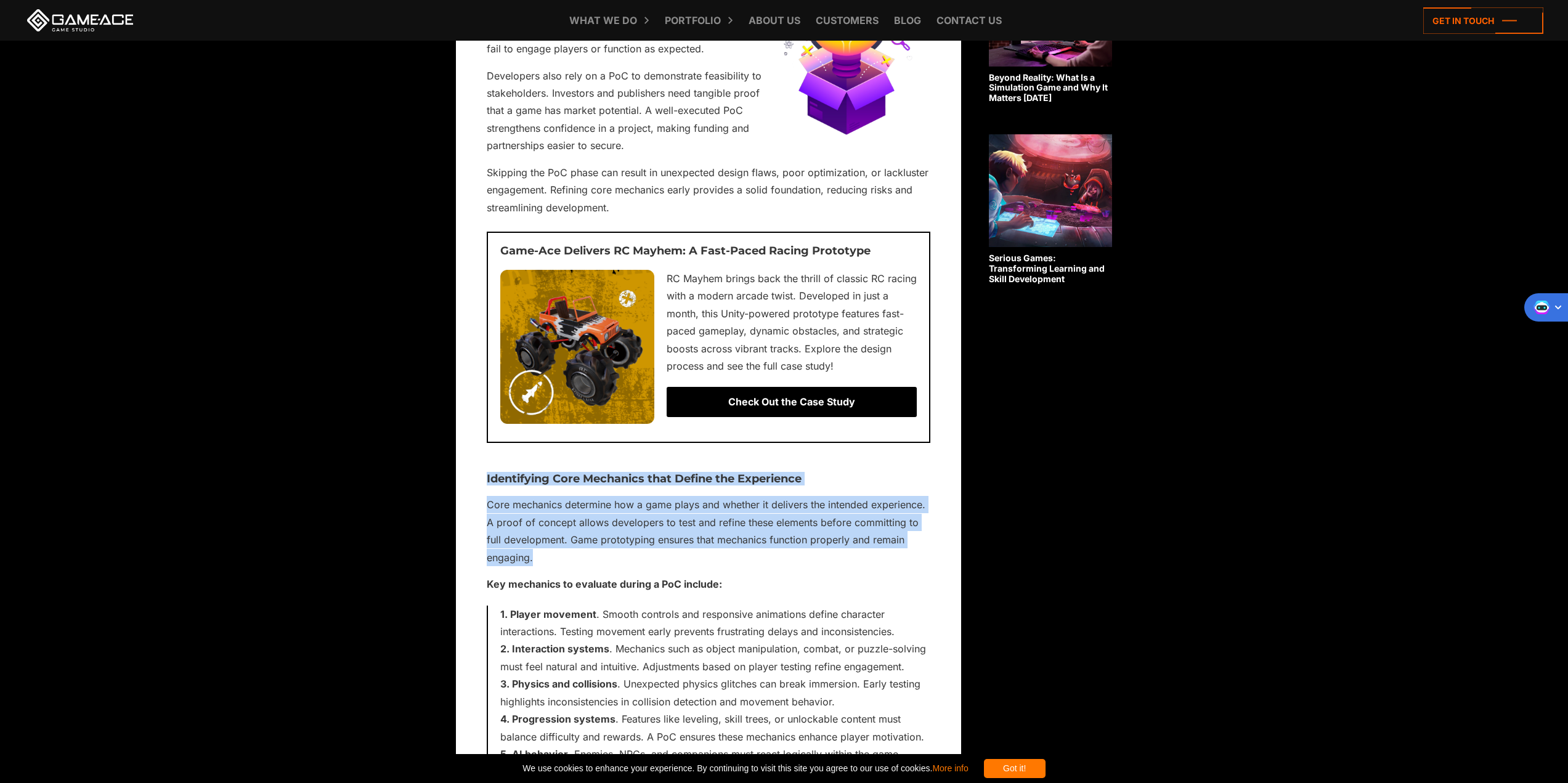
drag, startPoint x: 541, startPoint y: 556, endPoint x: 482, endPoint y: 462, distance: 111.0
click at [571, 548] on p "Core mechanics determine how a game plays and whether it delivers the intended …" at bounding box center [709, 531] width 444 height 70
drag, startPoint x: 558, startPoint y: 564, endPoint x: 474, endPoint y: 472, distance: 124.6
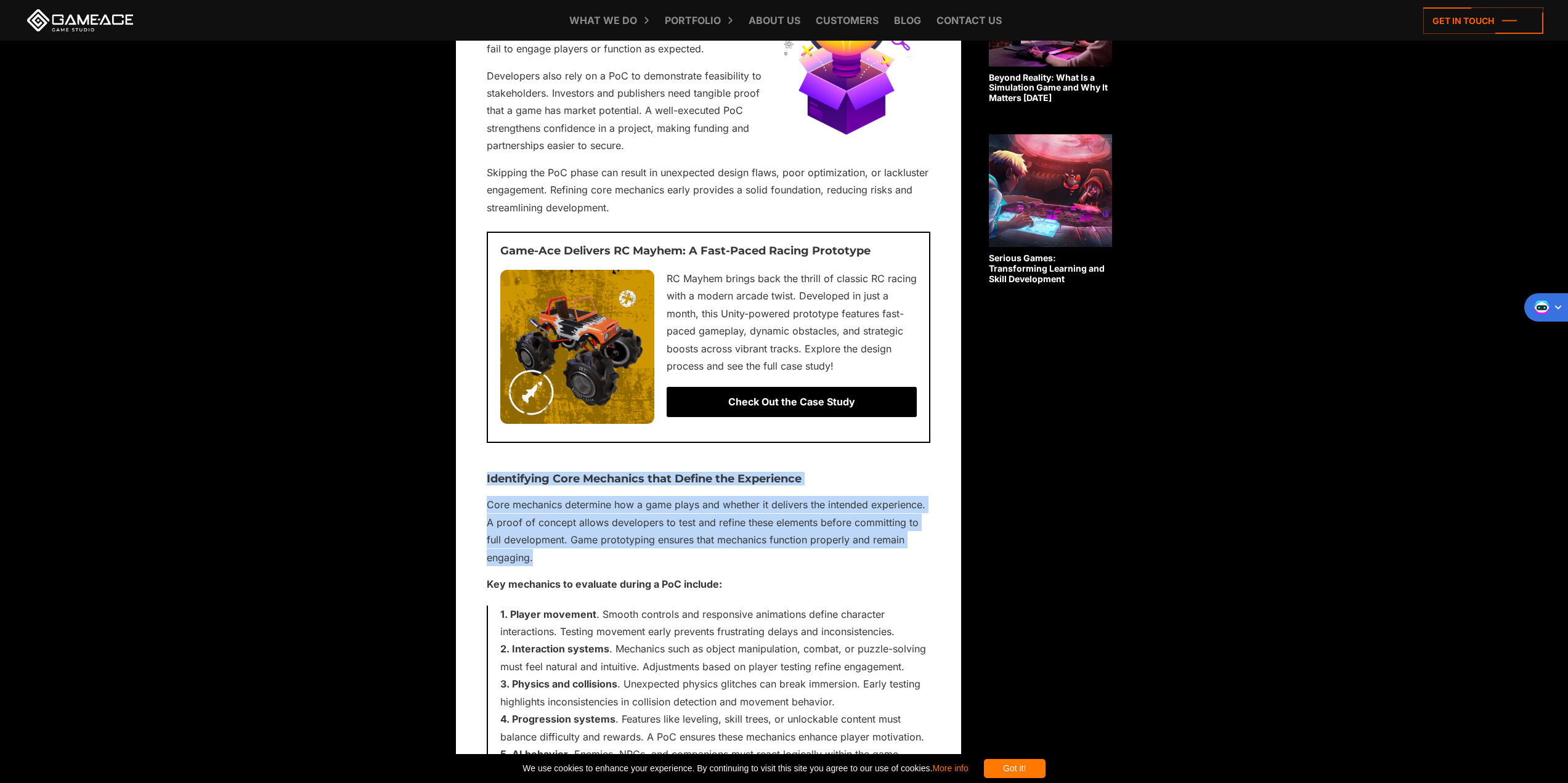
drag, startPoint x: 541, startPoint y: 557, endPoint x: 458, endPoint y: 472, distance: 118.8
click at [589, 560] on p "Core mechanics determine how a game plays and whether it delivers the intended …" at bounding box center [709, 531] width 444 height 70
drag, startPoint x: 555, startPoint y: 555, endPoint x: 482, endPoint y: 477, distance: 106.8
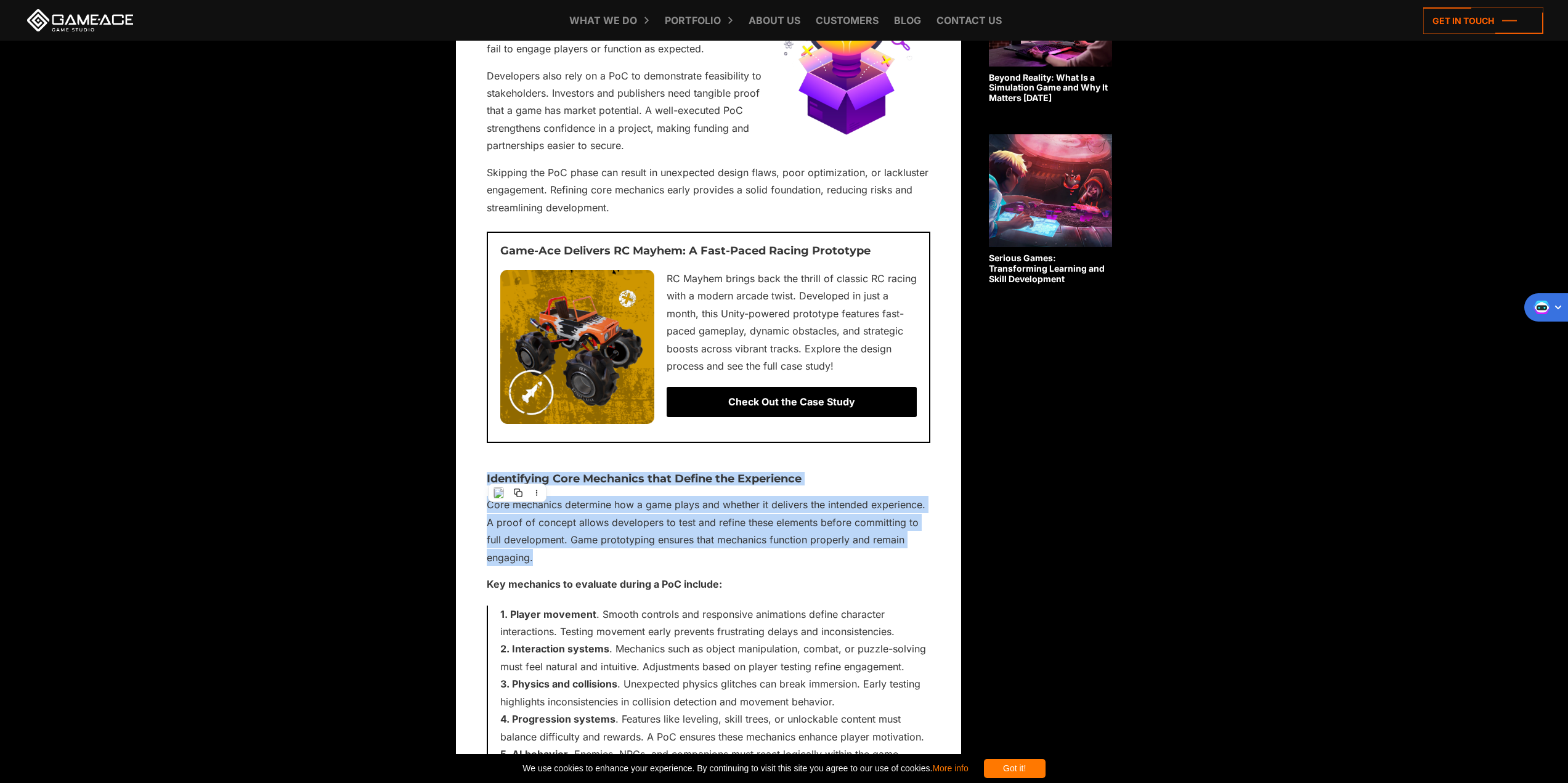
drag, startPoint x: 566, startPoint y: 548, endPoint x: 568, endPoint y: 556, distance: 8.2
click at [566, 550] on p "Core mechanics determine how a game plays and whether it delivers the intended …" at bounding box center [709, 531] width 444 height 70
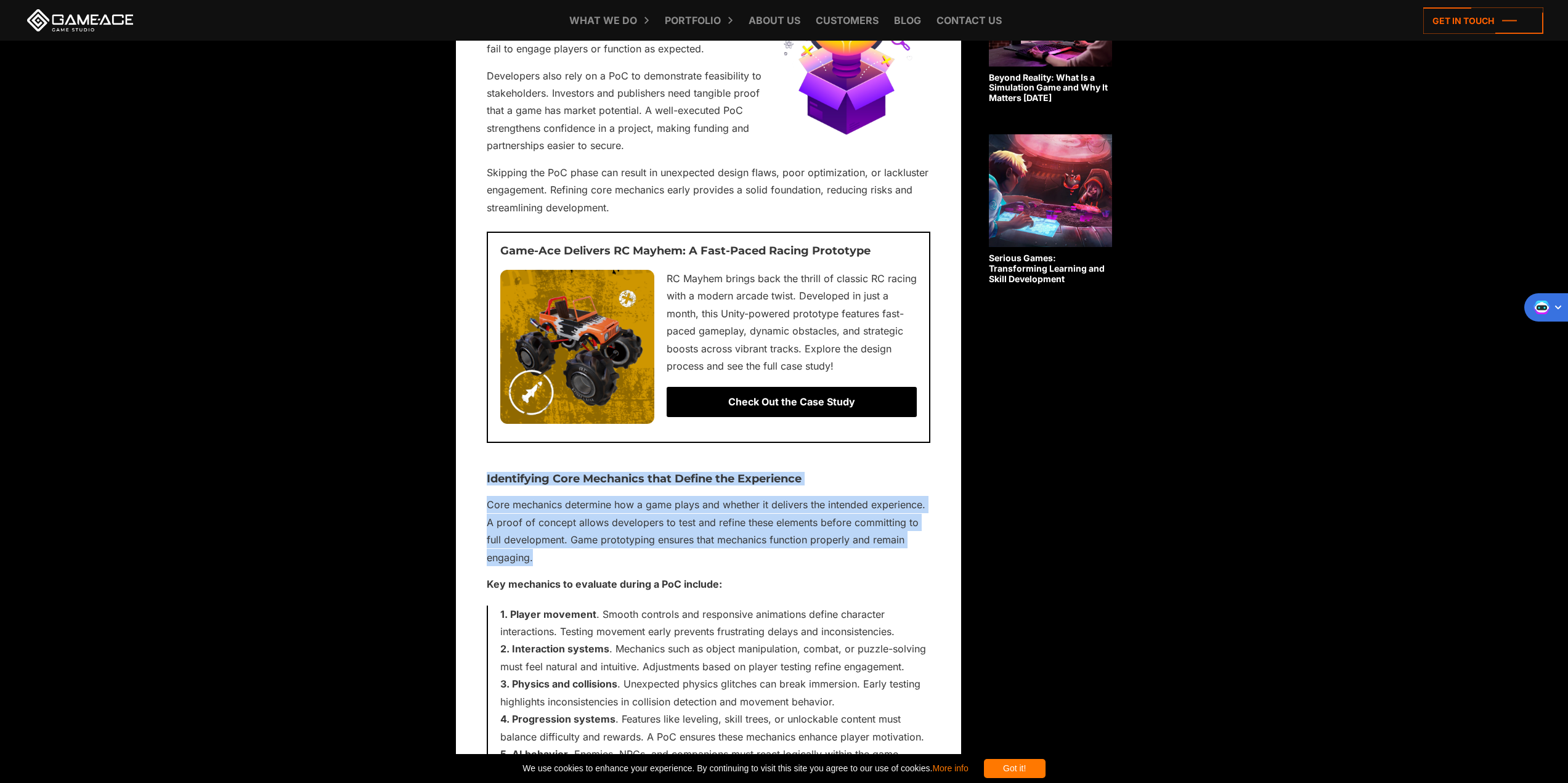
drag, startPoint x: 543, startPoint y: 564, endPoint x: 488, endPoint y: 473, distance: 106.3
drag, startPoint x: 487, startPoint y: 475, endPoint x: 613, endPoint y: 561, distance: 152.6
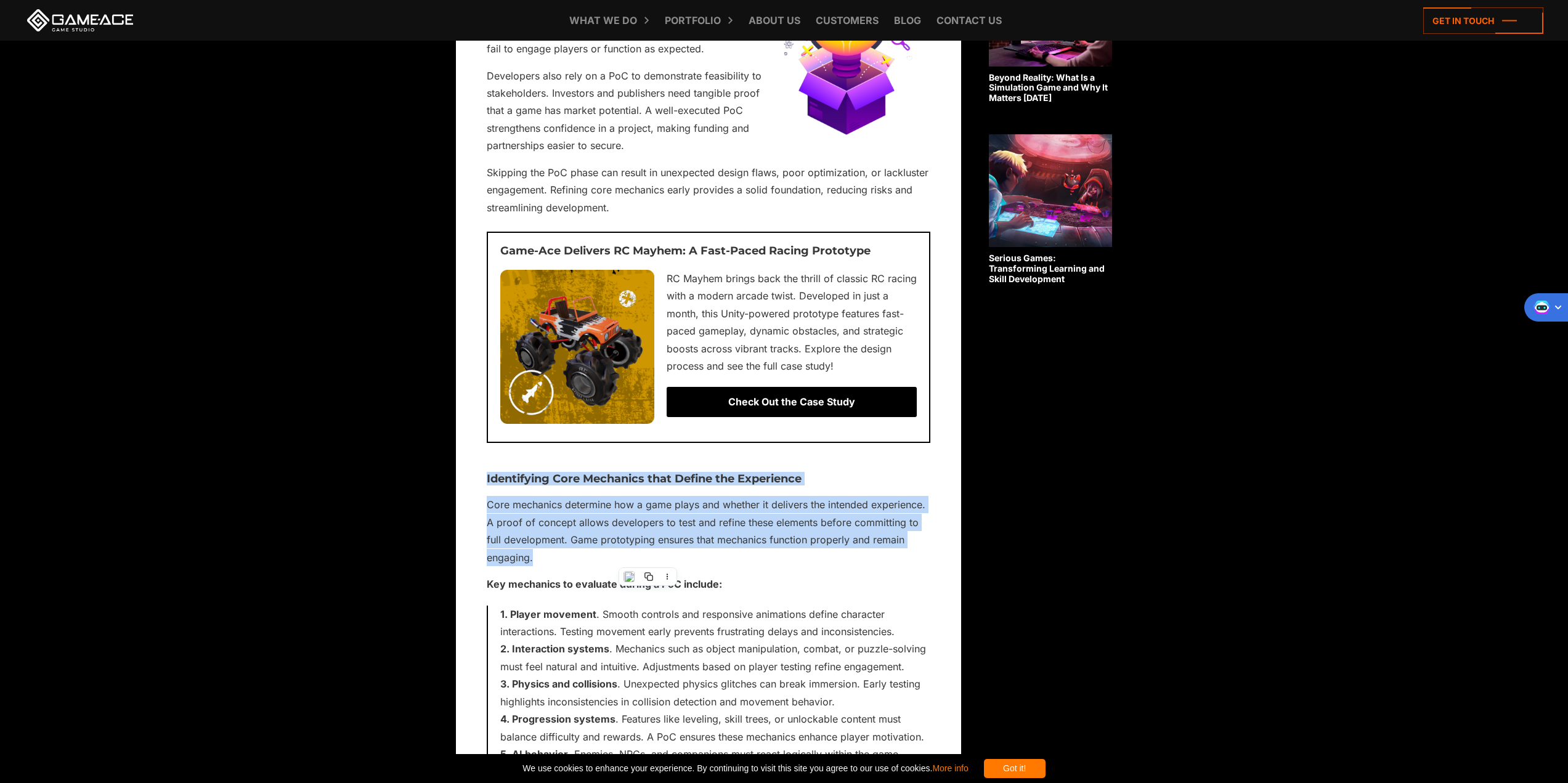
click at [564, 559] on p "Core mechanics determine how a game plays and whether it delivers the intended …" at bounding box center [709, 531] width 444 height 70
drag, startPoint x: 539, startPoint y: 562, endPoint x: 544, endPoint y: 570, distance: 9.4
click at [539, 563] on p "Core mechanics determine how a game plays and whether it delivers the intended …" at bounding box center [709, 531] width 444 height 70
click at [545, 555] on p "Core mechanics determine how a game plays and whether it delivers the intended …" at bounding box center [709, 531] width 444 height 70
drag, startPoint x: 538, startPoint y: 555, endPoint x: 528, endPoint y: 537, distance: 20.6
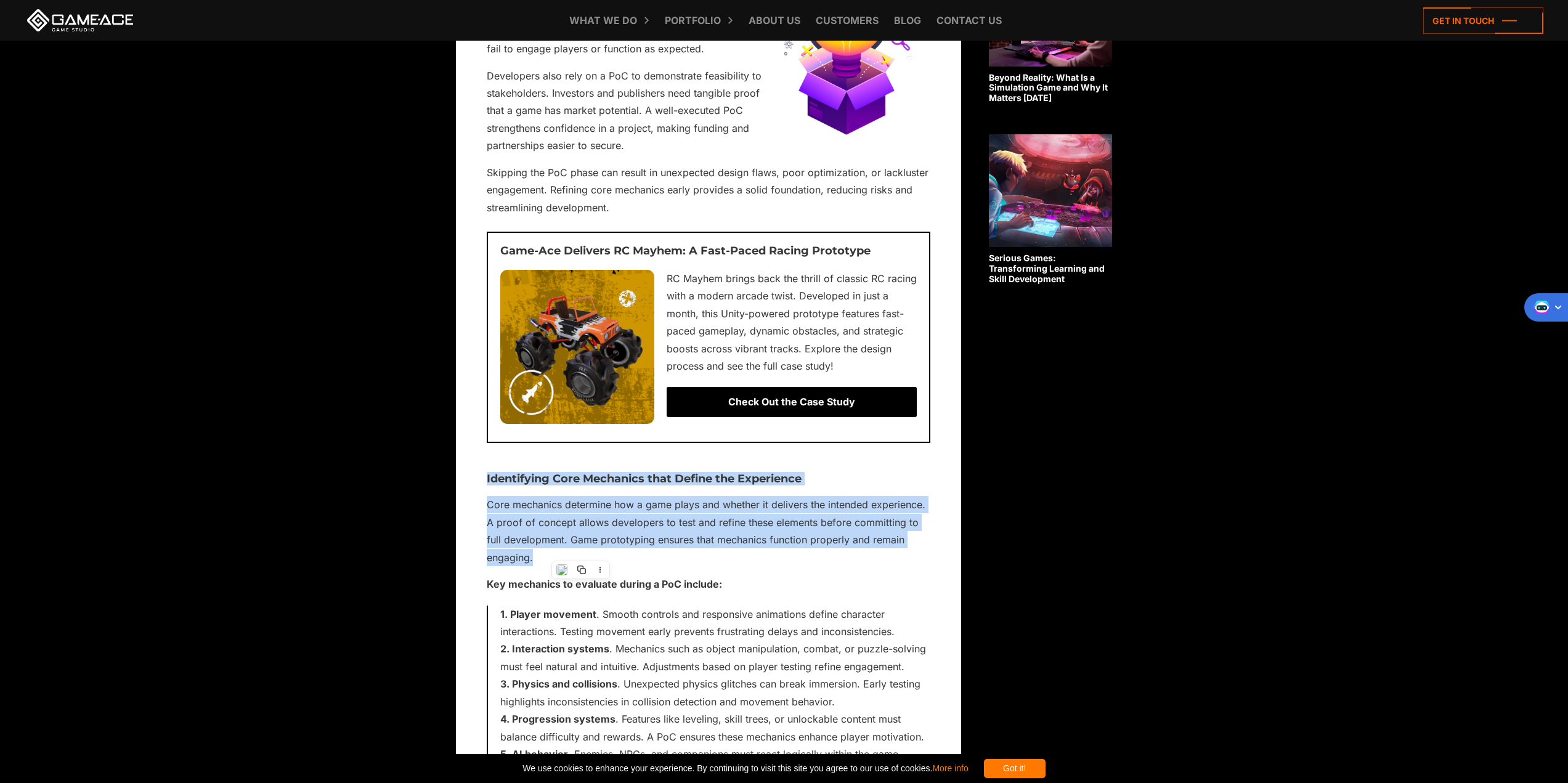
click at [538, 553] on p "Core mechanics determine how a game plays and whether it delivers the intended …" at bounding box center [709, 531] width 444 height 70
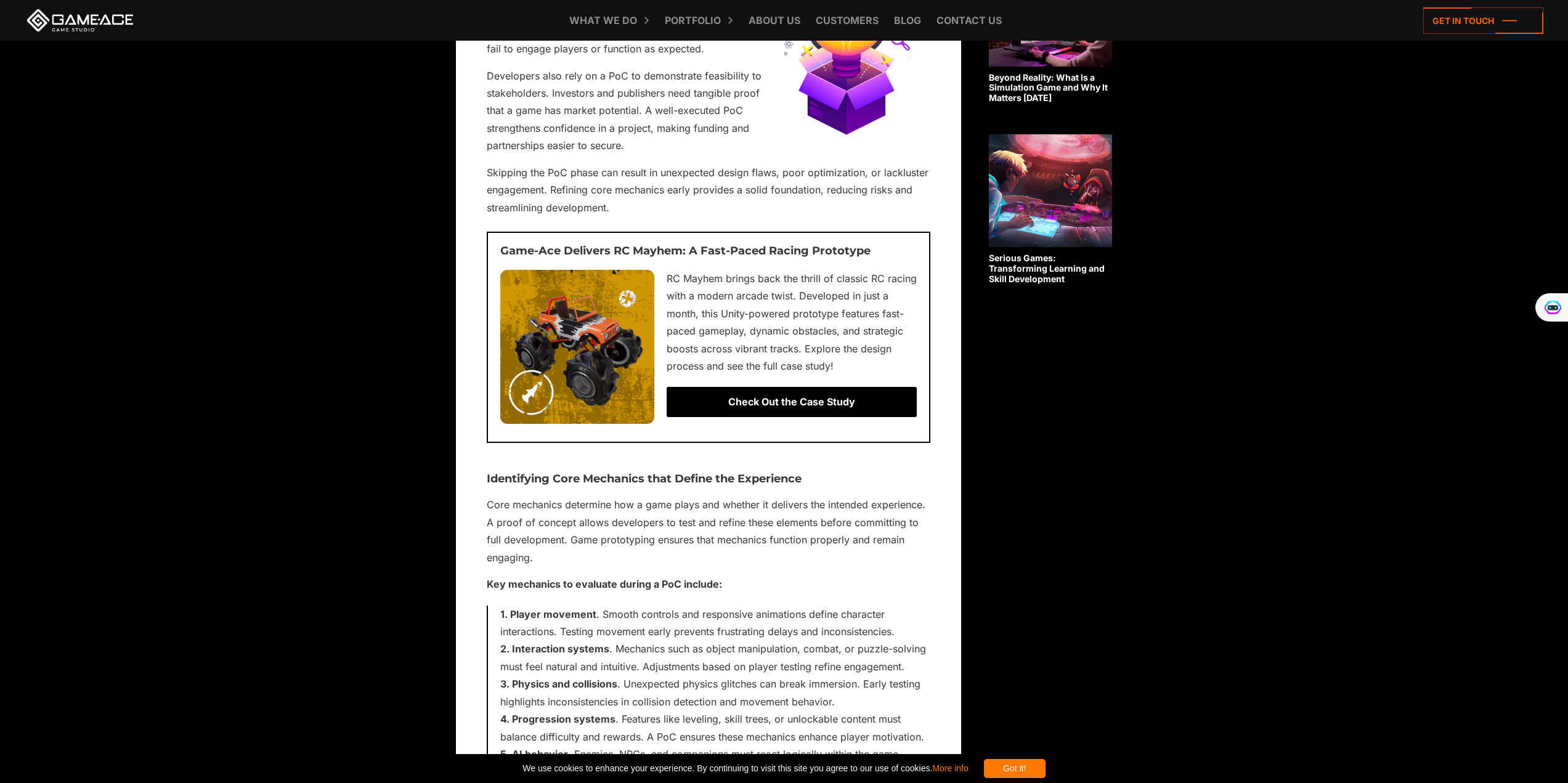
click at [515, 502] on p "Core mechanics determine how a game plays and whether it delivers the intended …" at bounding box center [709, 531] width 444 height 70
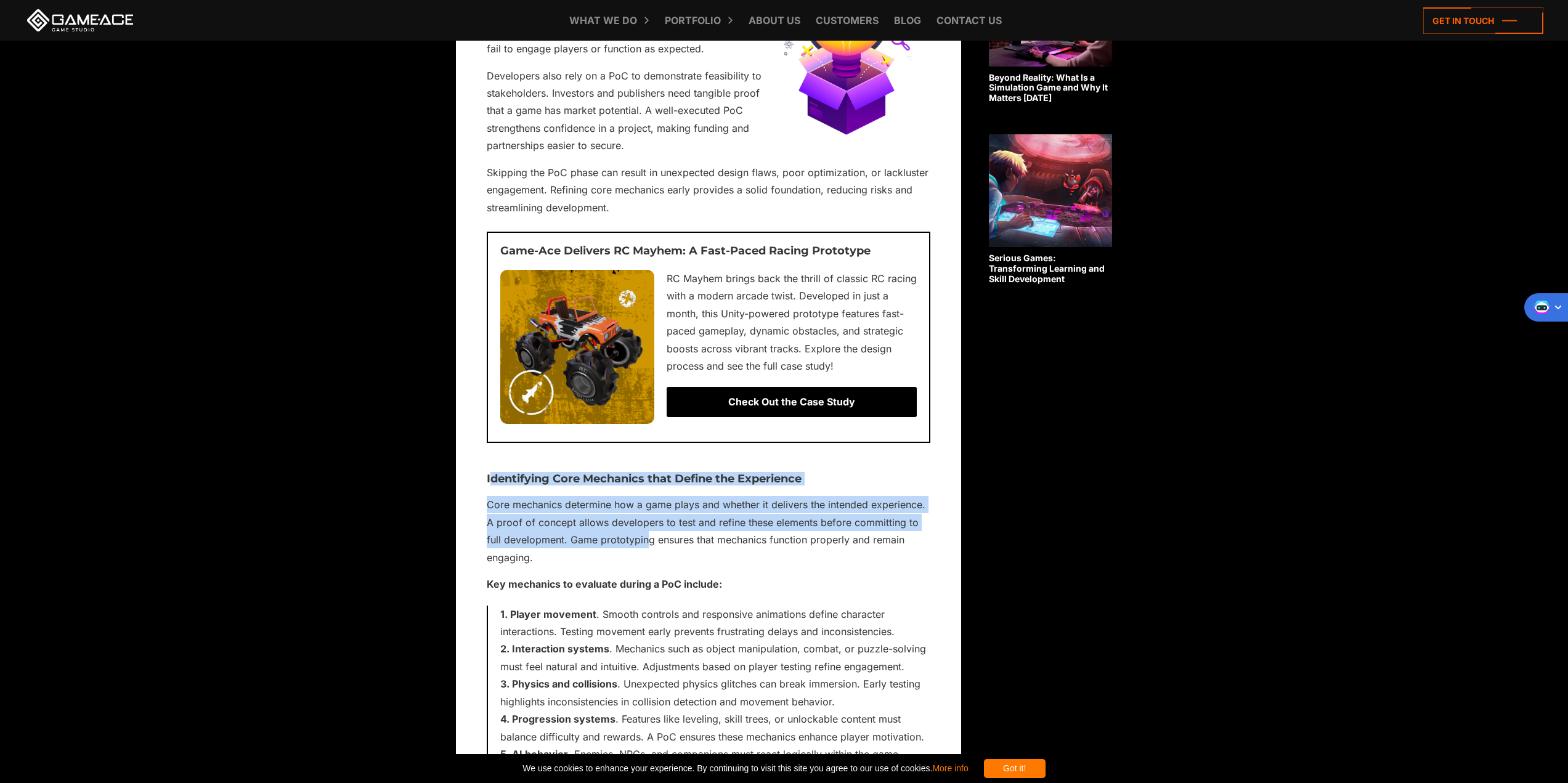
drag, startPoint x: 489, startPoint y: 478, endPoint x: 646, endPoint y: 548, distance: 171.9
click at [573, 546] on p "Core mechanics determine how a game plays and whether it delivers the intended …" at bounding box center [709, 531] width 444 height 70
drag, startPoint x: 542, startPoint y: 557, endPoint x: 484, endPoint y: 479, distance: 97.2
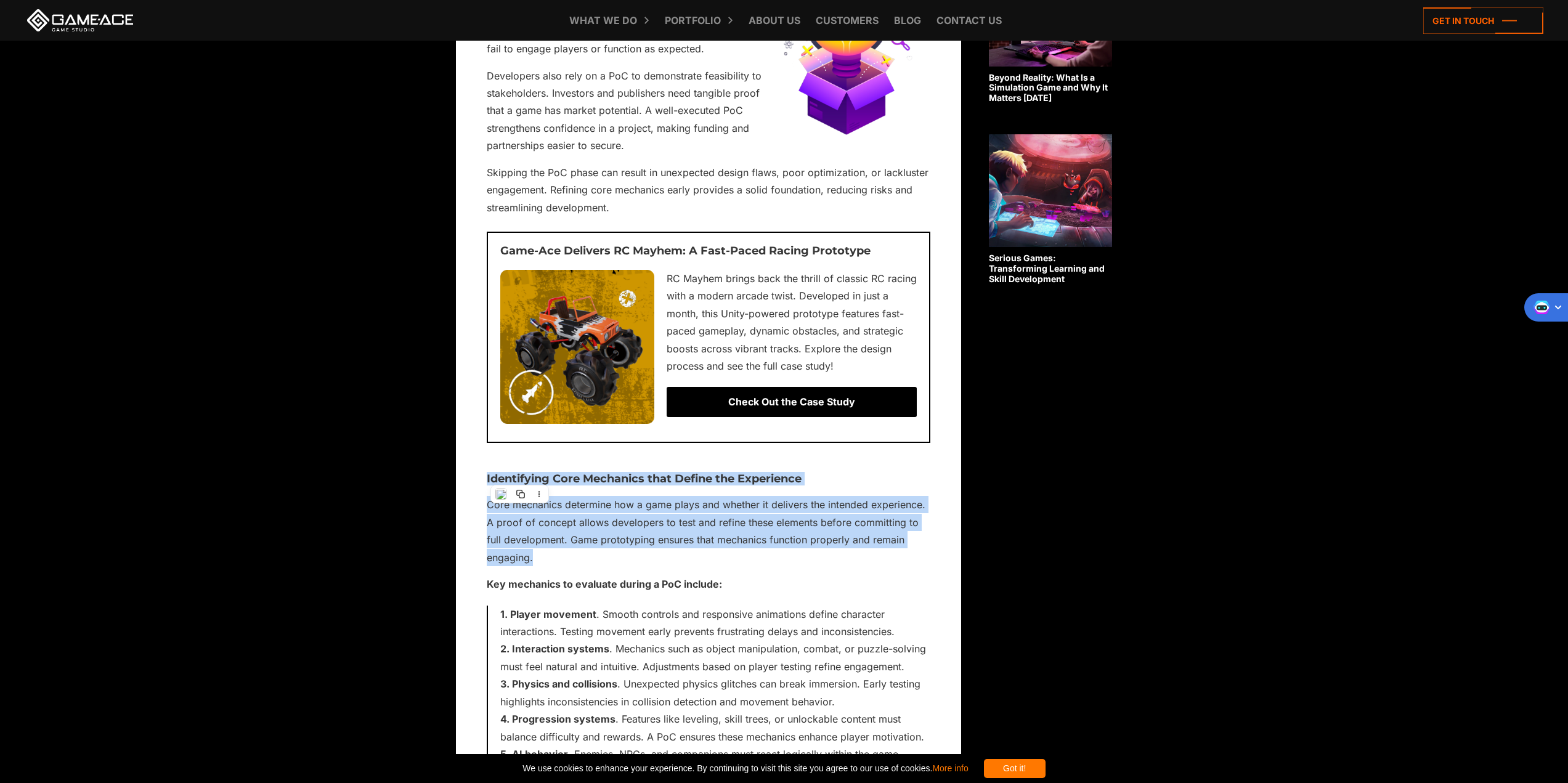
click at [511, 513] on p "Core mechanics determine how a game plays and whether it delivers the intended …" at bounding box center [709, 531] width 444 height 70
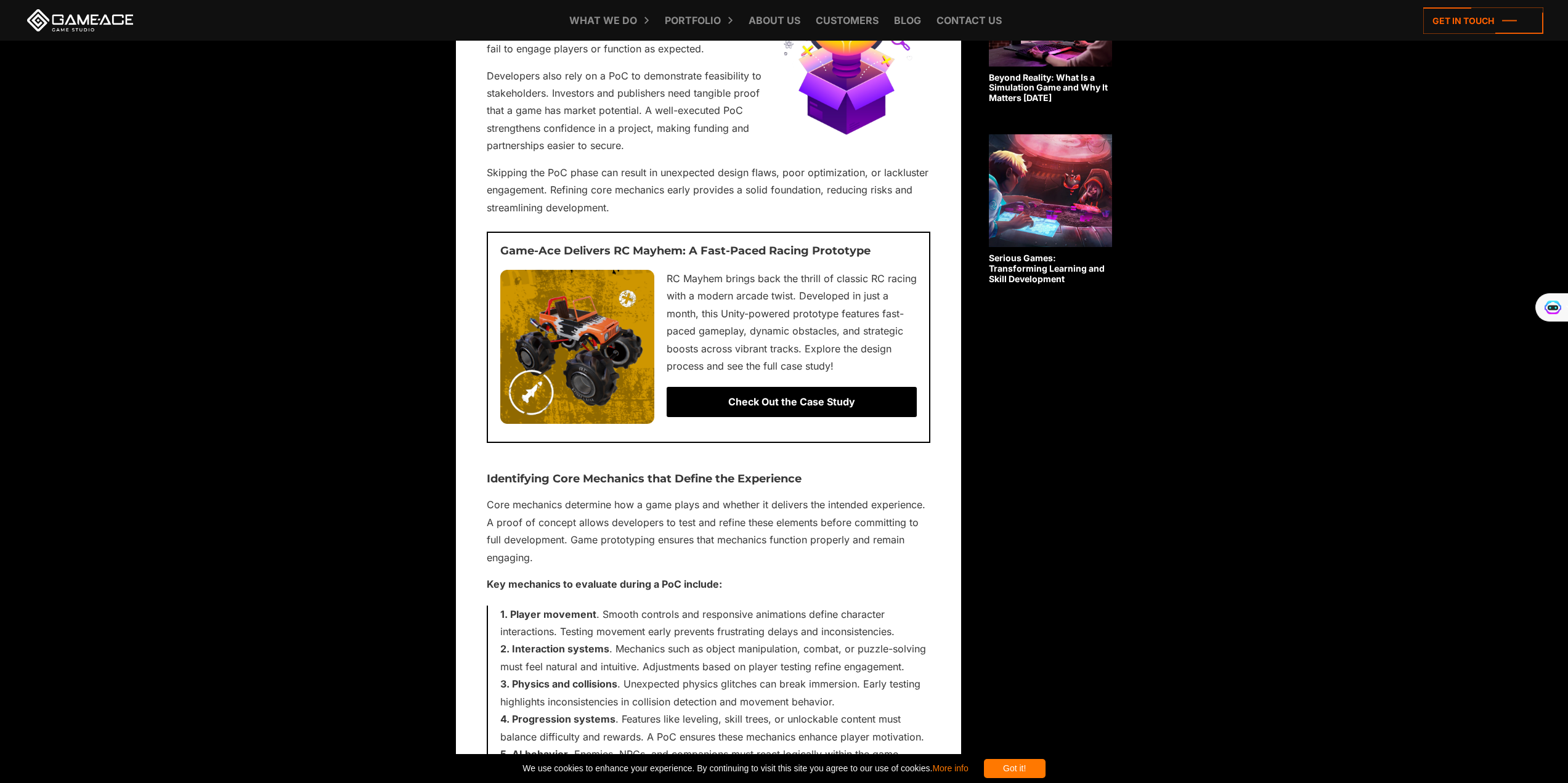
scroll to position [1356, 0]
